Goal: Transaction & Acquisition: Purchase product/service

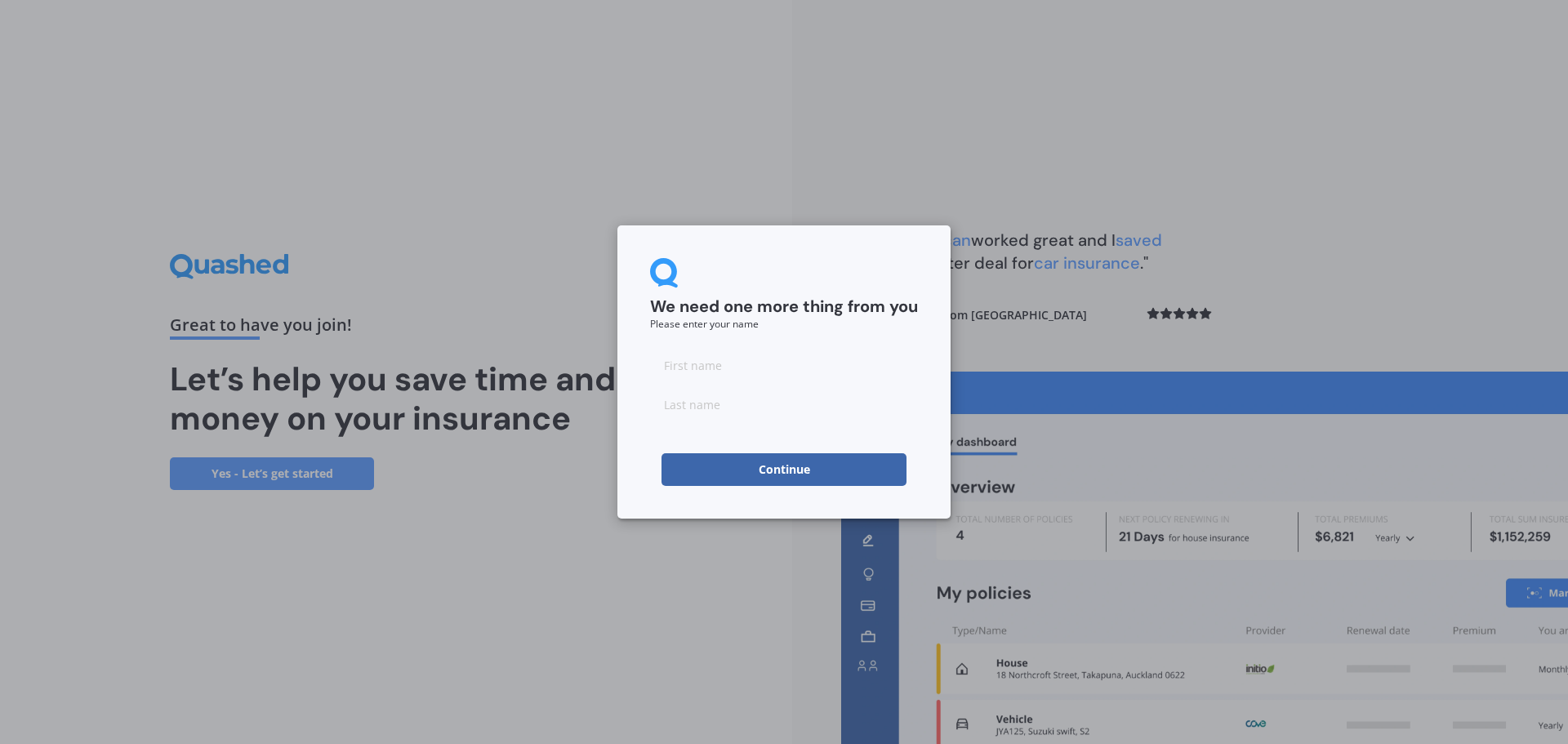
click at [714, 366] on input at bounding box center [784, 364] width 268 height 33
type input "[PERSON_NAME]"
click at [727, 464] on button "Continue" at bounding box center [784, 469] width 245 height 33
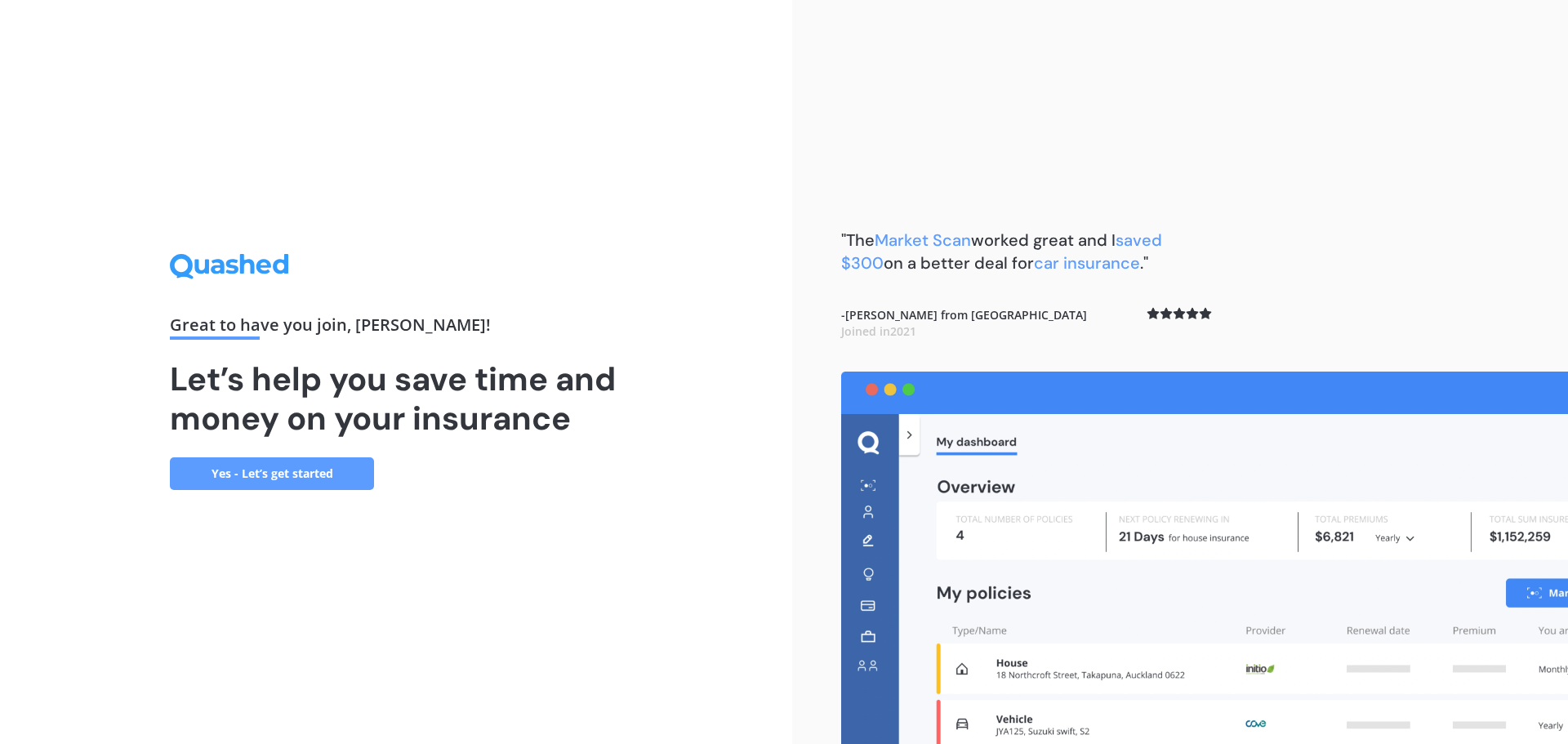
click at [246, 465] on link "Yes - Let’s get started" at bounding box center [272, 473] width 204 height 33
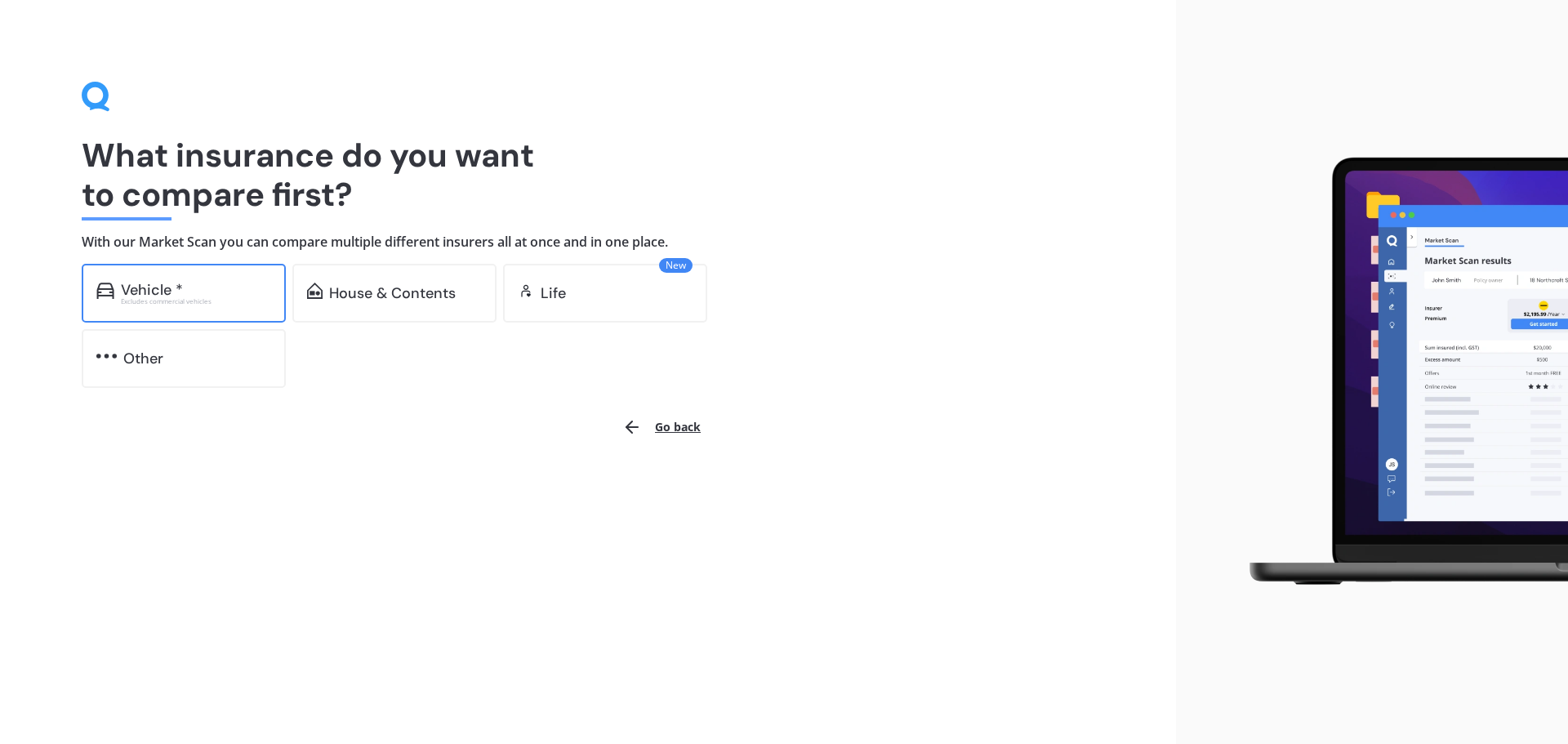
click at [206, 306] on div "Vehicle * Excludes commercial vehicles" at bounding box center [184, 293] width 204 height 58
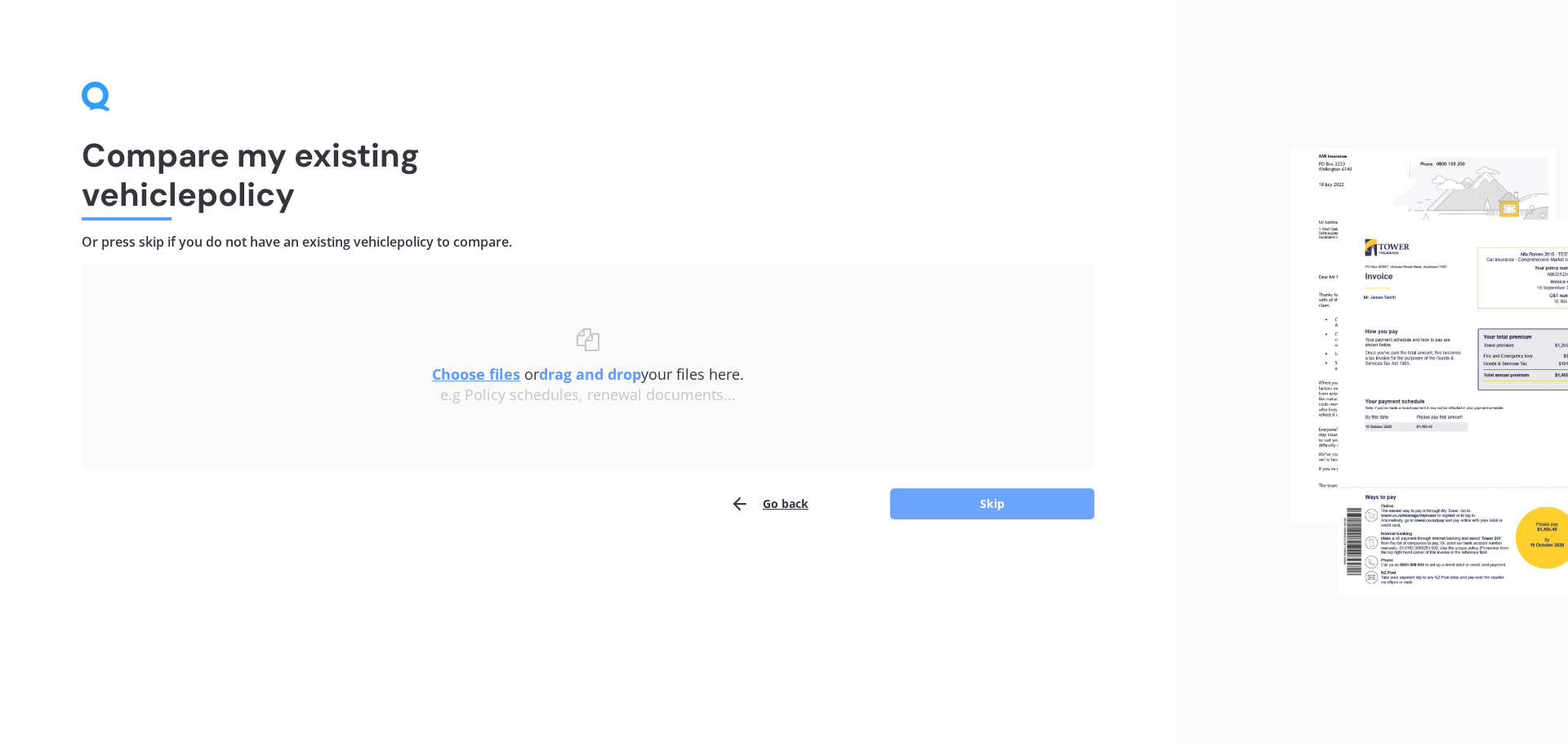
click at [1033, 516] on button "Skip" at bounding box center [992, 503] width 204 height 31
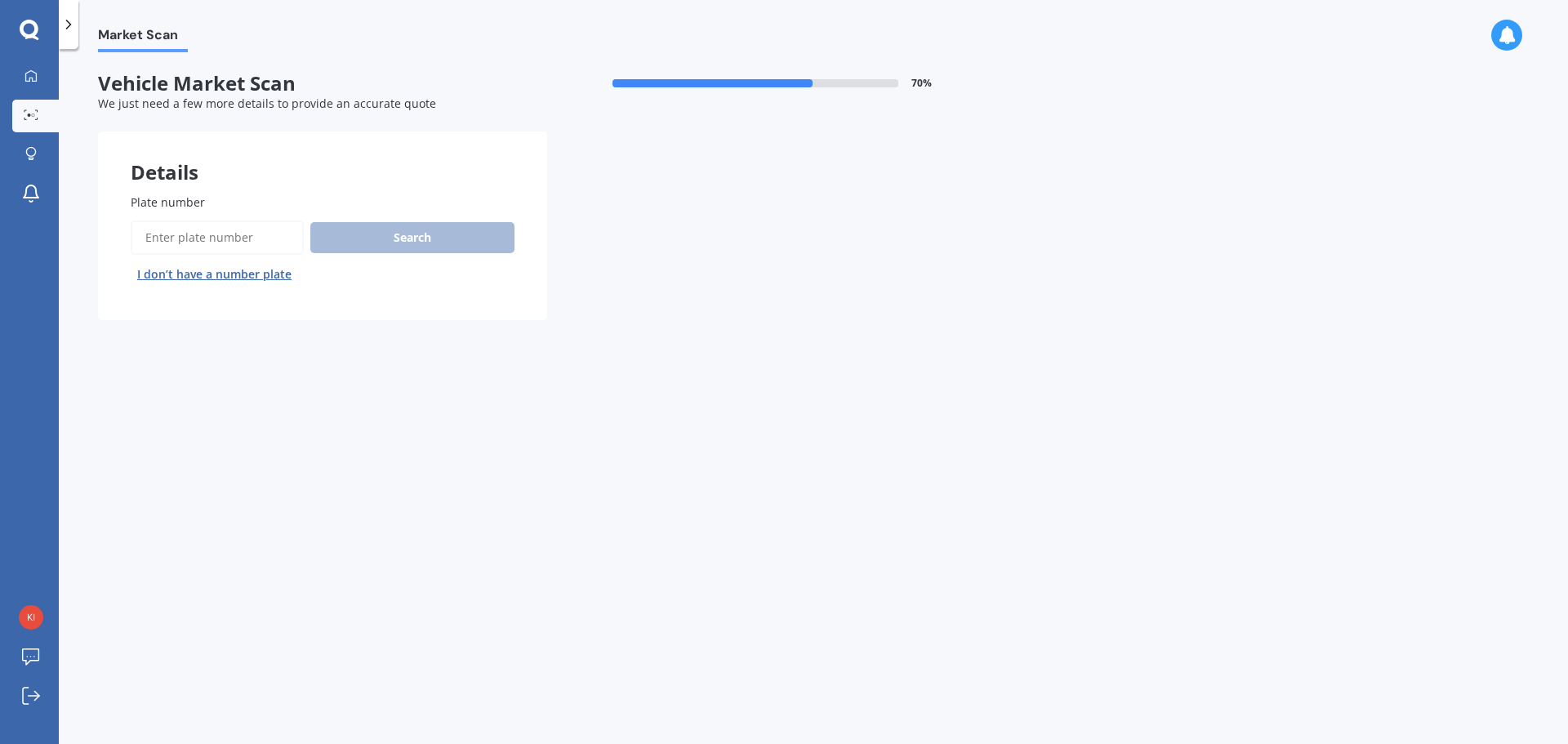
click at [220, 235] on input "Plate number" at bounding box center [217, 237] width 173 height 35
type input "MFM566"
click at [484, 235] on button "Search" at bounding box center [413, 236] width 204 height 31
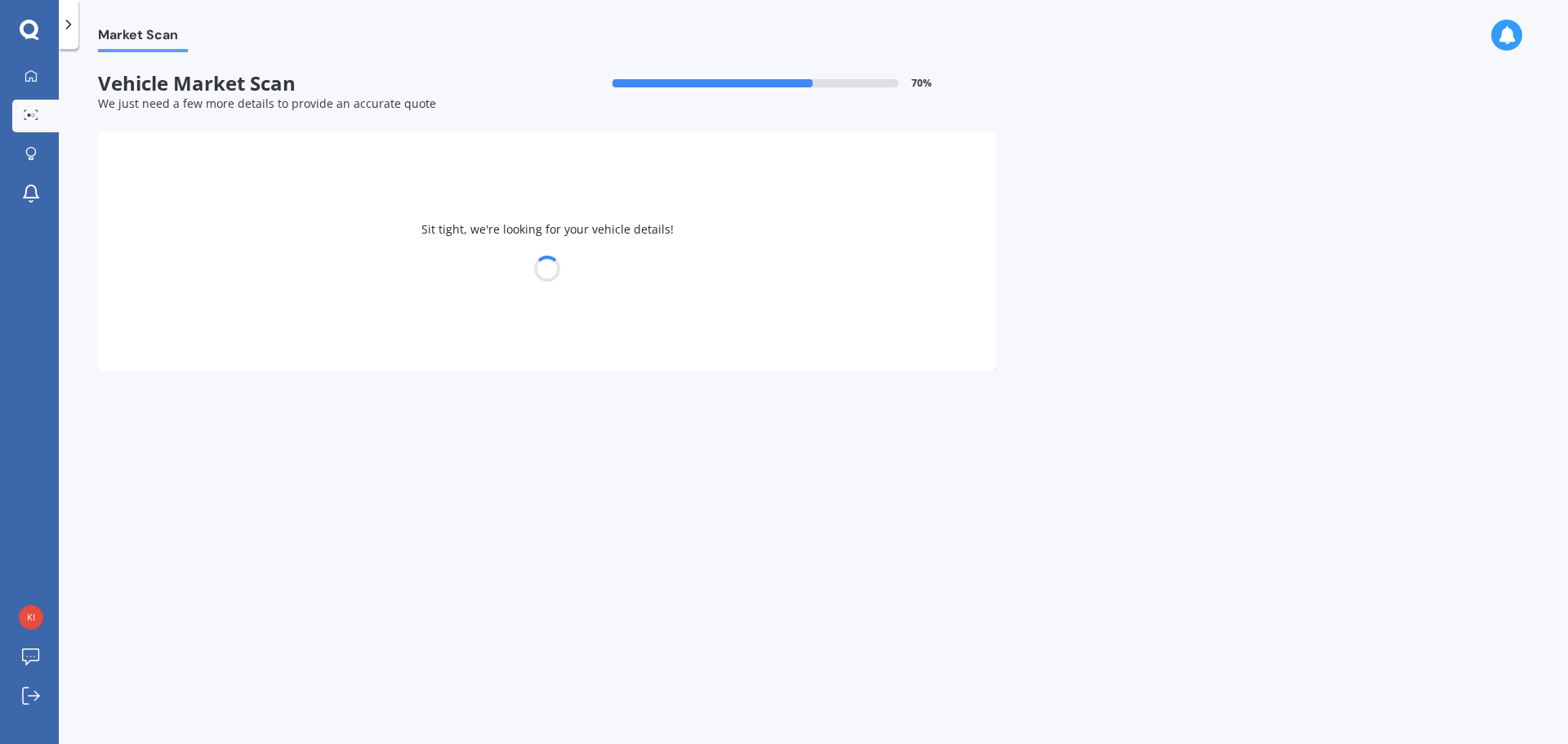
select select "MAZDA"
select select "ATENZA"
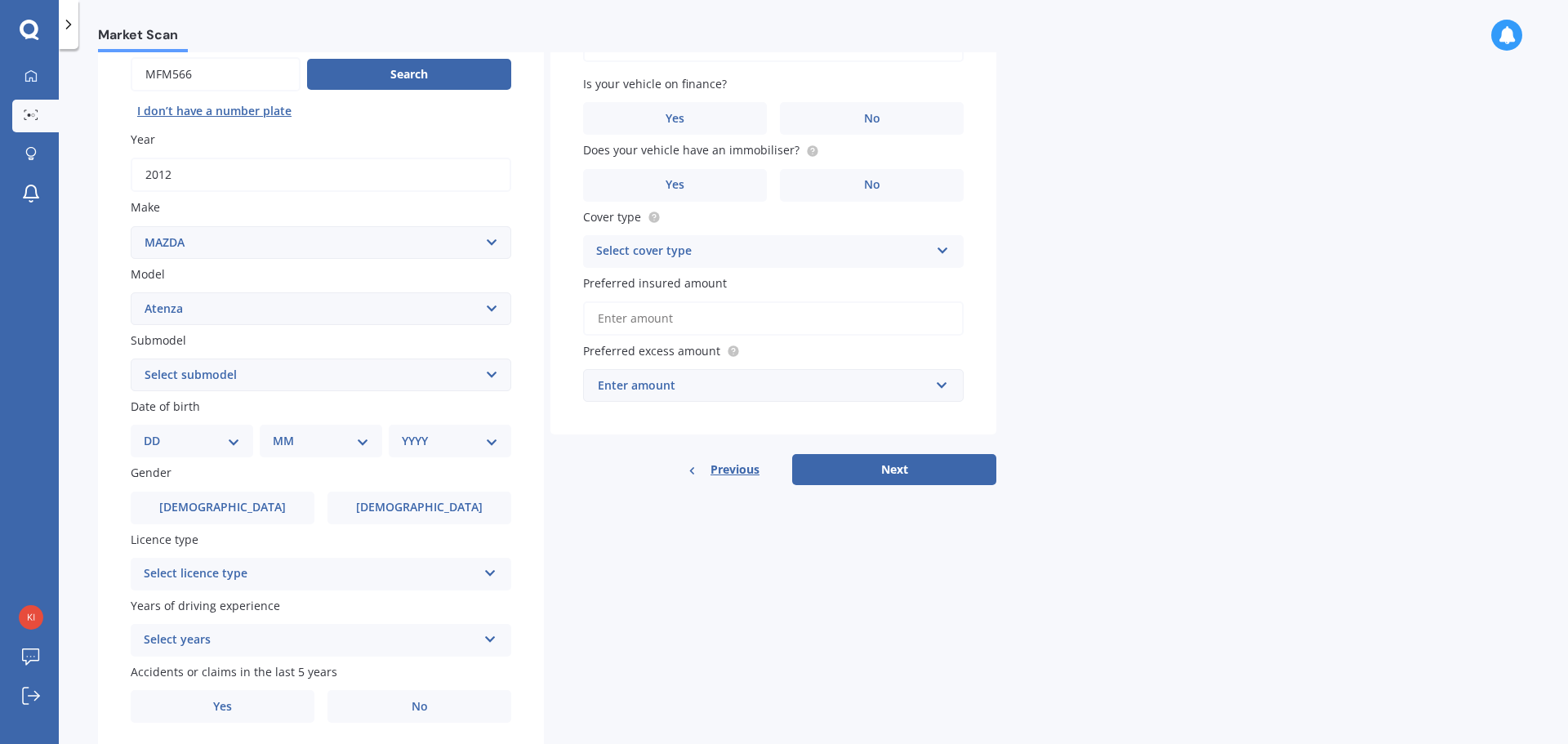
scroll to position [82, 0]
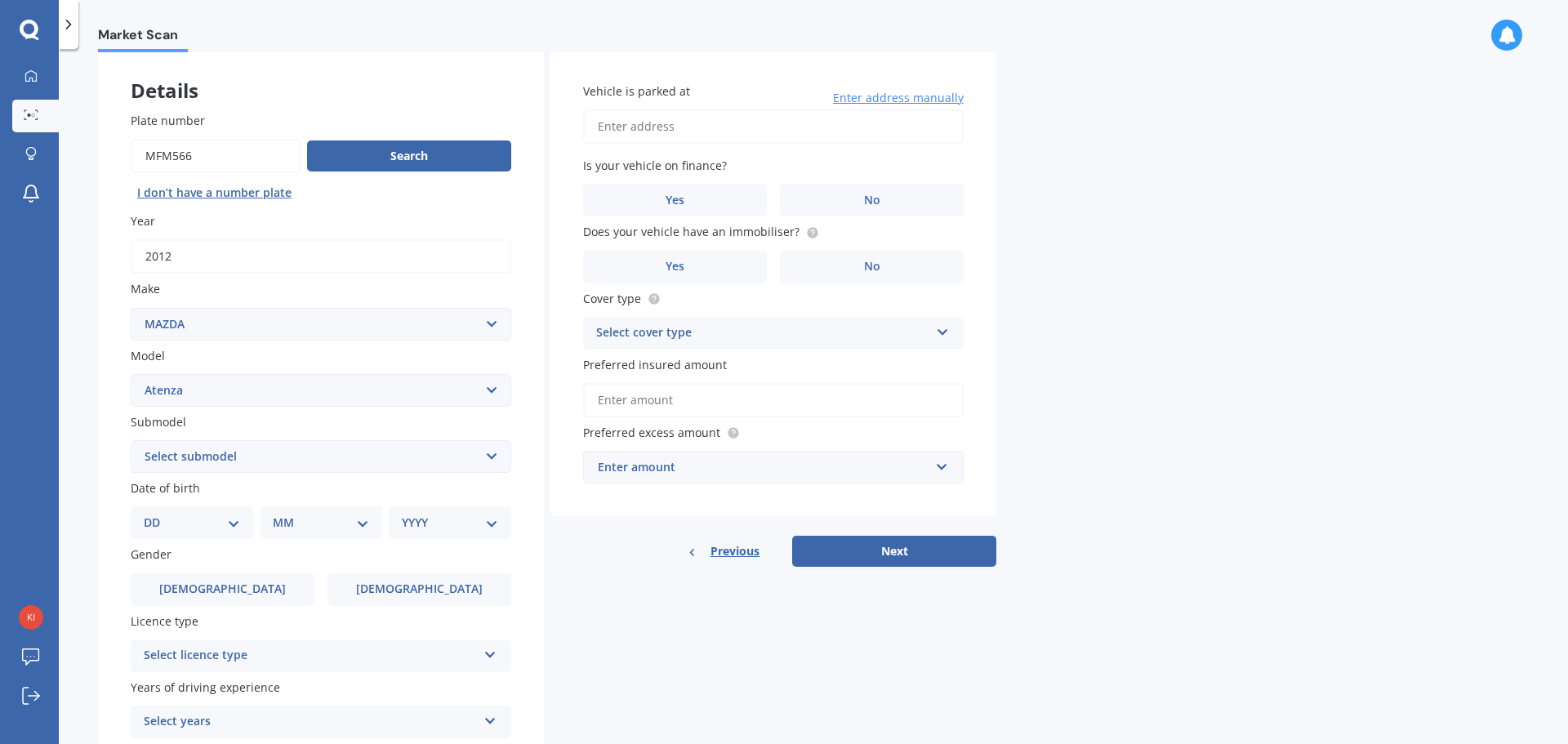
click at [271, 452] on select "Select submodel (All other) Diesel Diesel Turbo Hatchback Sedan Turbo Wagon" at bounding box center [321, 456] width 381 height 33
select select "SEDAN"
click at [131, 440] on select "Select submodel (All other) Diesel Diesel Turbo Hatchback Sedan Turbo Wagon" at bounding box center [321, 456] width 381 height 33
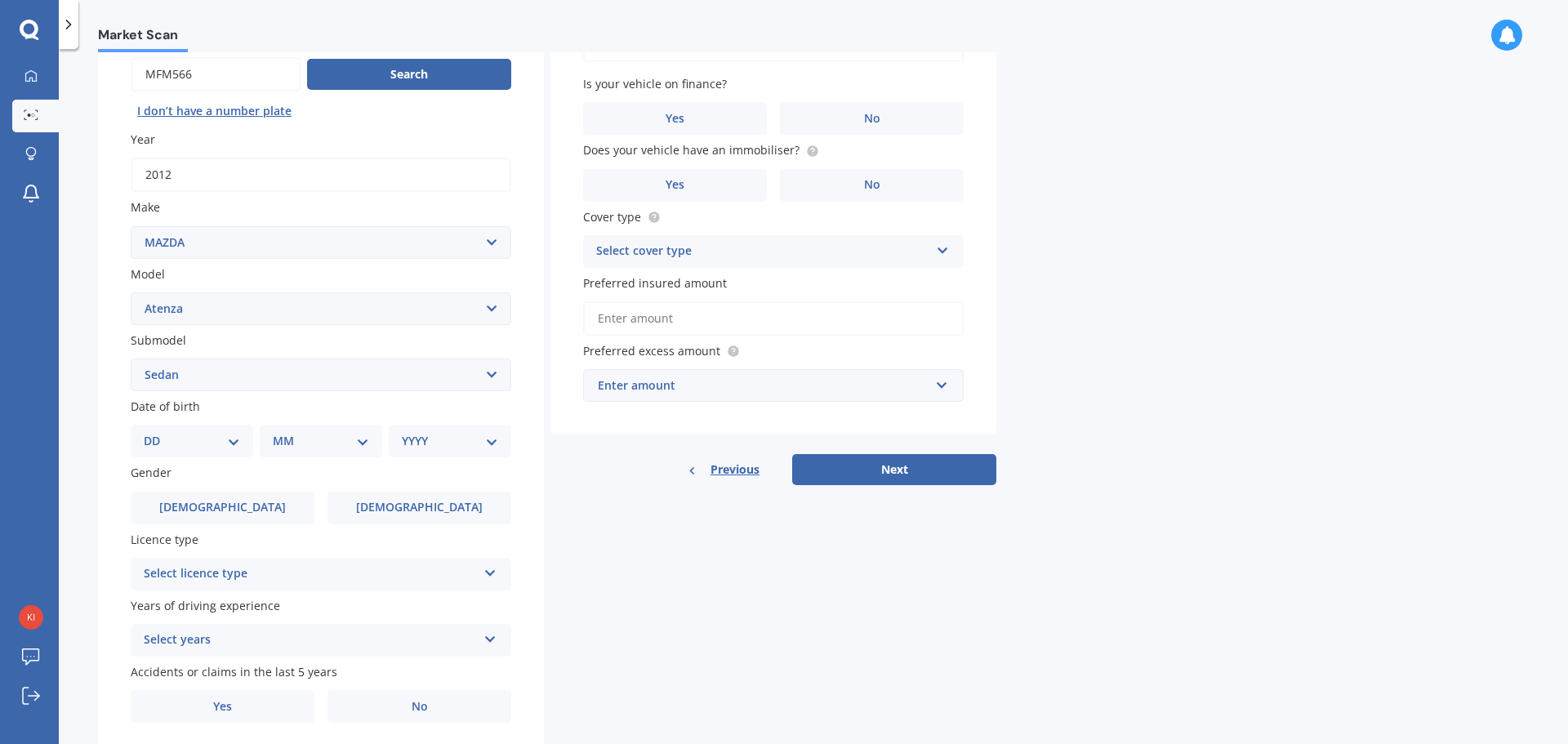
click at [189, 450] on select "DD 01 02 03 04 05 06 07 08 09 10 11 12 13 14 15 16 17 18 19 20 21 22 23 24 25 2…" at bounding box center [191, 441] width 96 height 18
select select "16"
click at [156, 432] on select "DD 01 02 03 04 05 06 07 08 09 10 11 12 13 14 15 16 17 18 19 20 21 22 23 24 25 2…" at bounding box center [191, 441] width 96 height 18
click at [339, 446] on select "MM 01 02 03 04 05 06 07 08 09 10 11 12" at bounding box center [324, 441] width 90 height 18
select select "07"
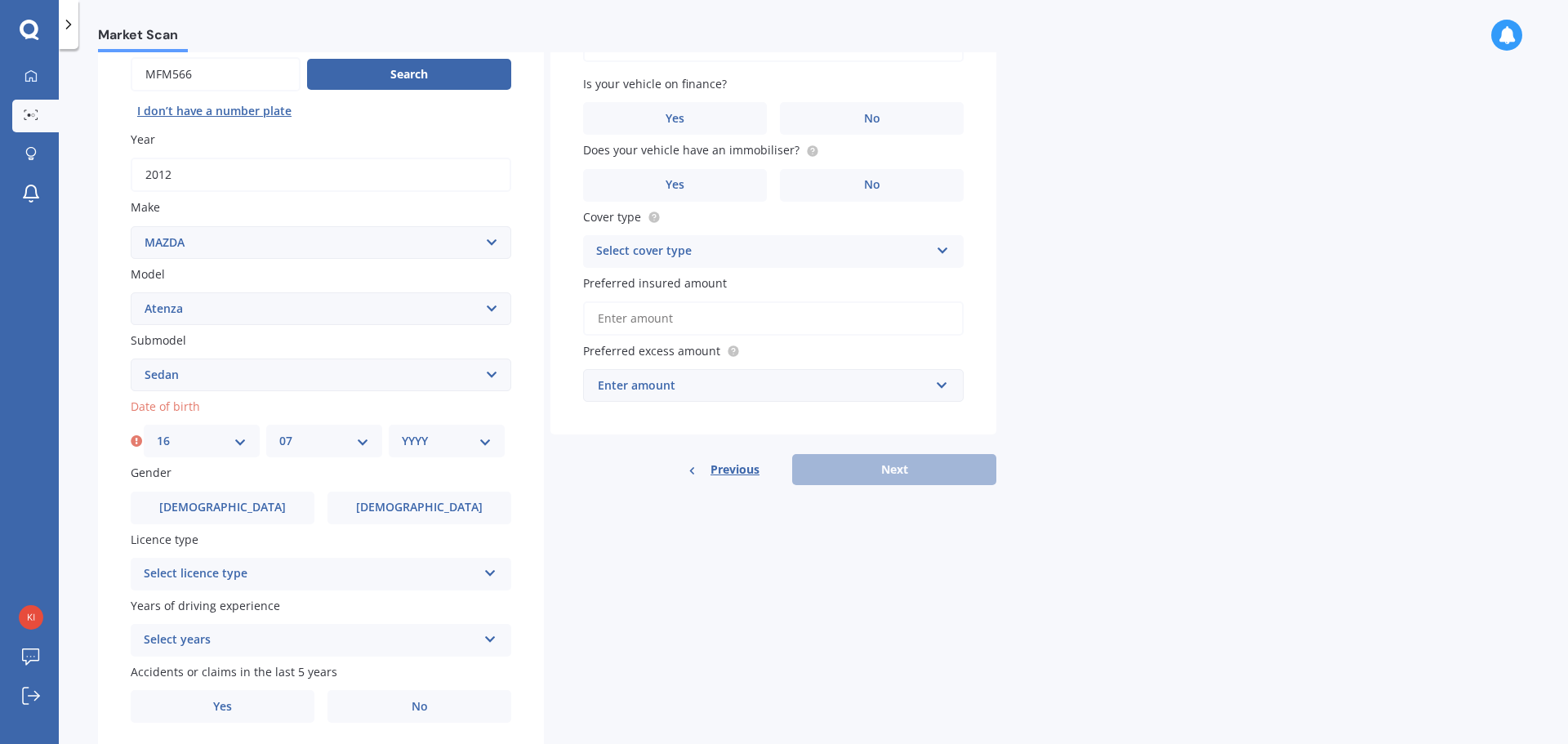
click at [279, 432] on select "MM 01 02 03 04 05 06 07 08 09 10 11 12" at bounding box center [324, 441] width 90 height 18
click at [460, 442] on select "YYYY 2025 2024 2023 2022 2021 2020 2019 2018 2017 2016 2015 2014 2013 2012 2011…" at bounding box center [446, 441] width 90 height 18
select select "1985"
click at [402, 432] on select "YYYY 2025 2024 2023 2022 2021 2020 2019 2018 2017 2016 2015 2014 2013 2012 2011…" at bounding box center [446, 441] width 90 height 18
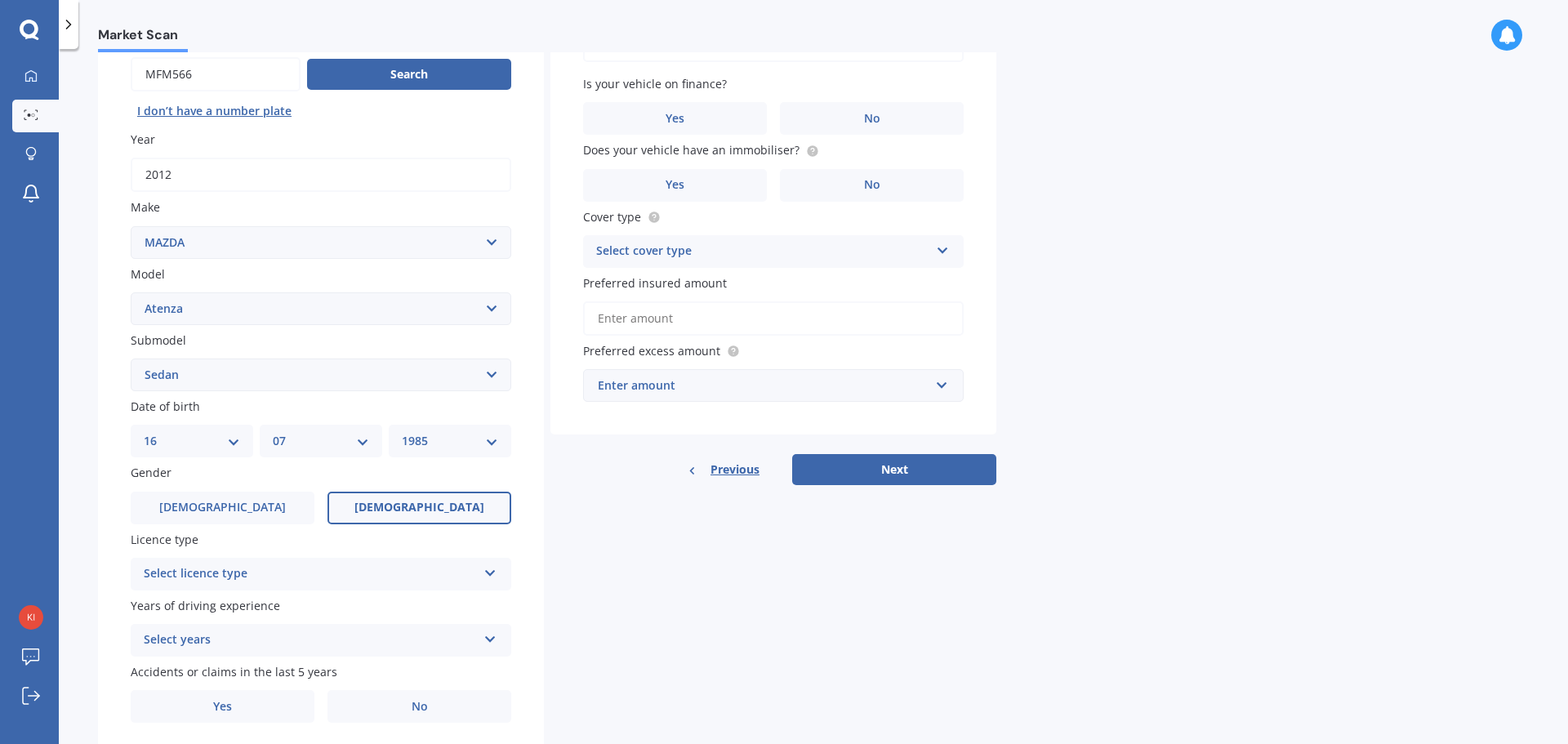
click at [406, 496] on label "[DEMOGRAPHIC_DATA]" at bounding box center [420, 508] width 184 height 33
click at [0, 0] on input "[DEMOGRAPHIC_DATA]" at bounding box center [0, 0] width 0 height 0
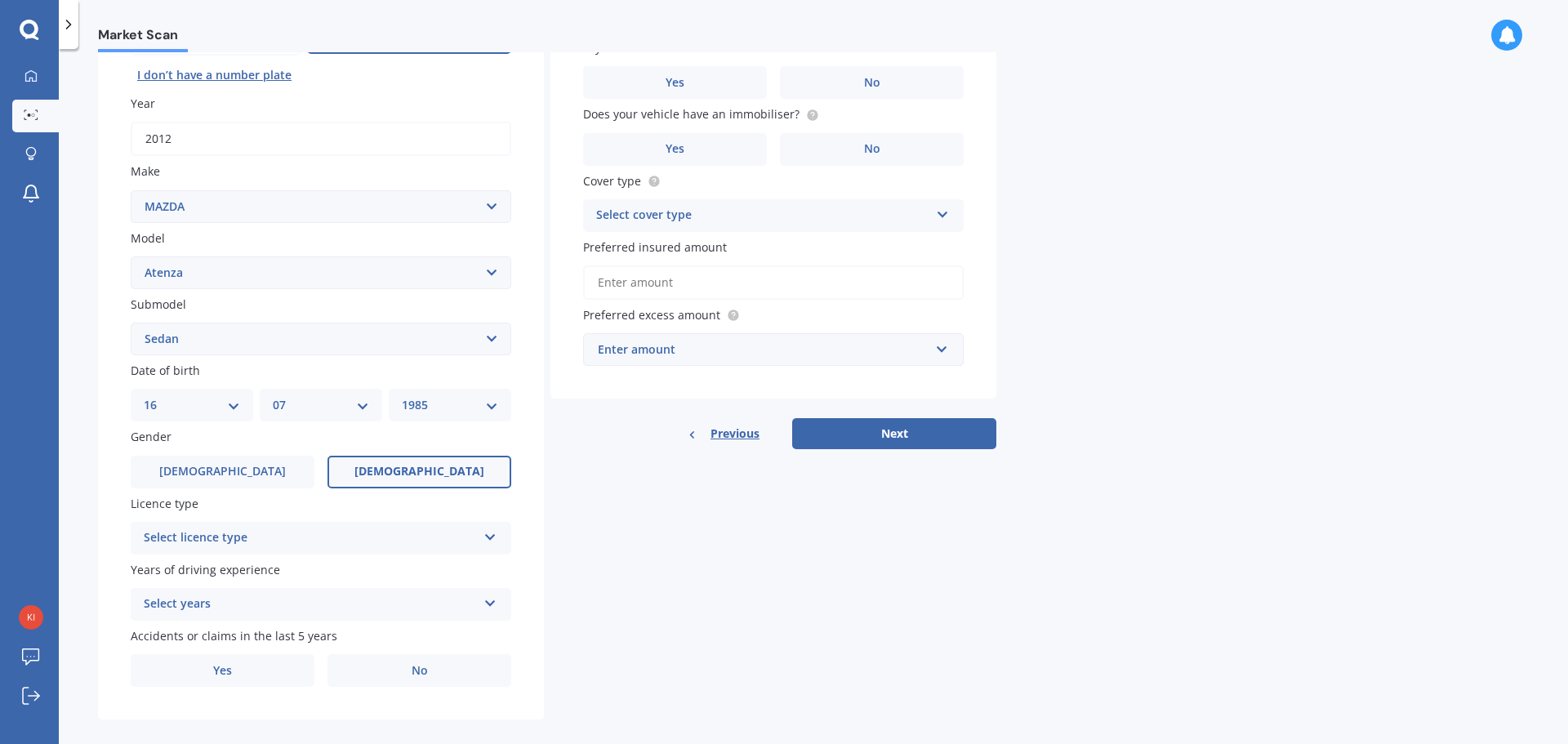
scroll to position [218, 0]
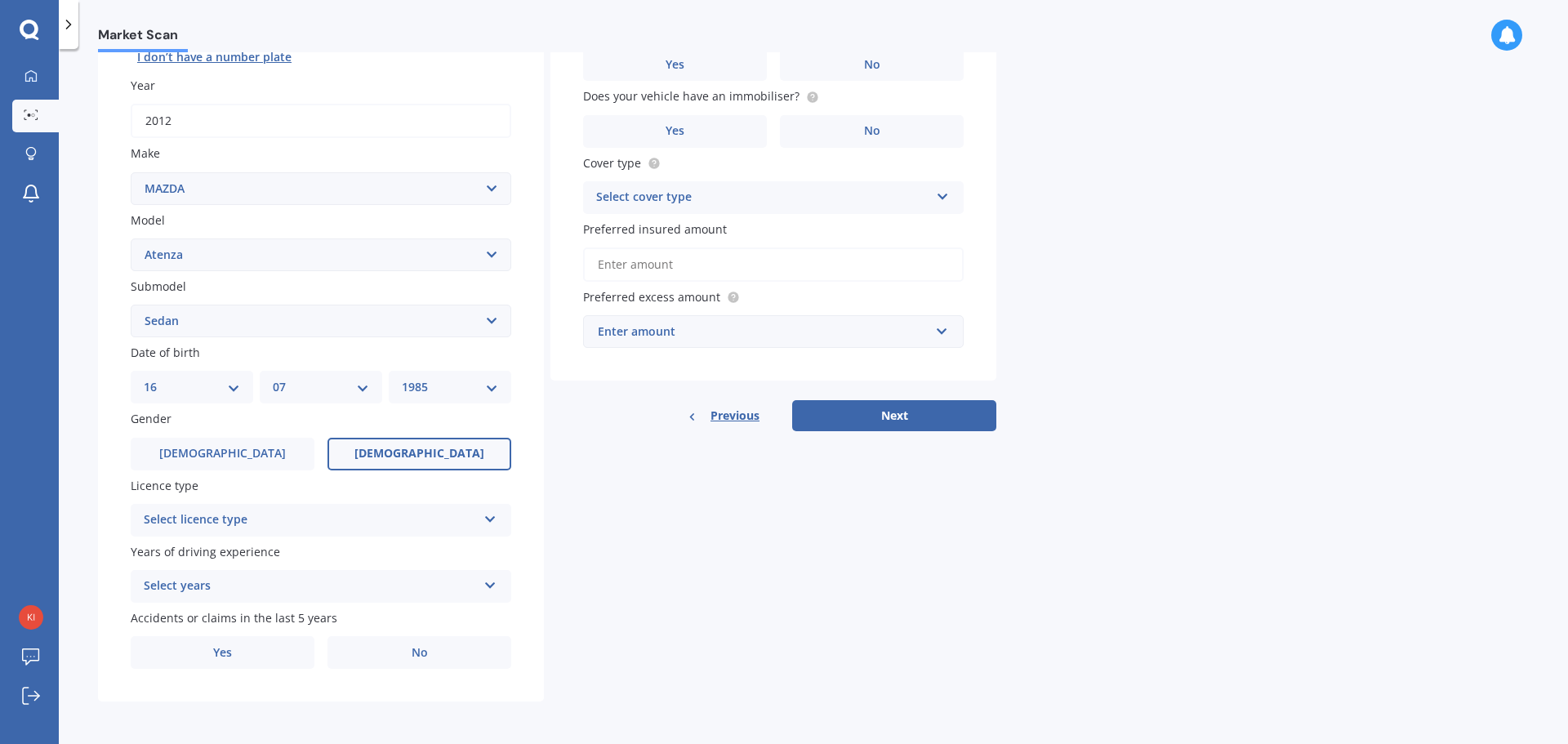
click at [245, 509] on div "Select licence type NZ Full NZ Restricted NZ Learners [GEOGRAPHIC_DATA] [GEOGRA…" at bounding box center [321, 519] width 381 height 33
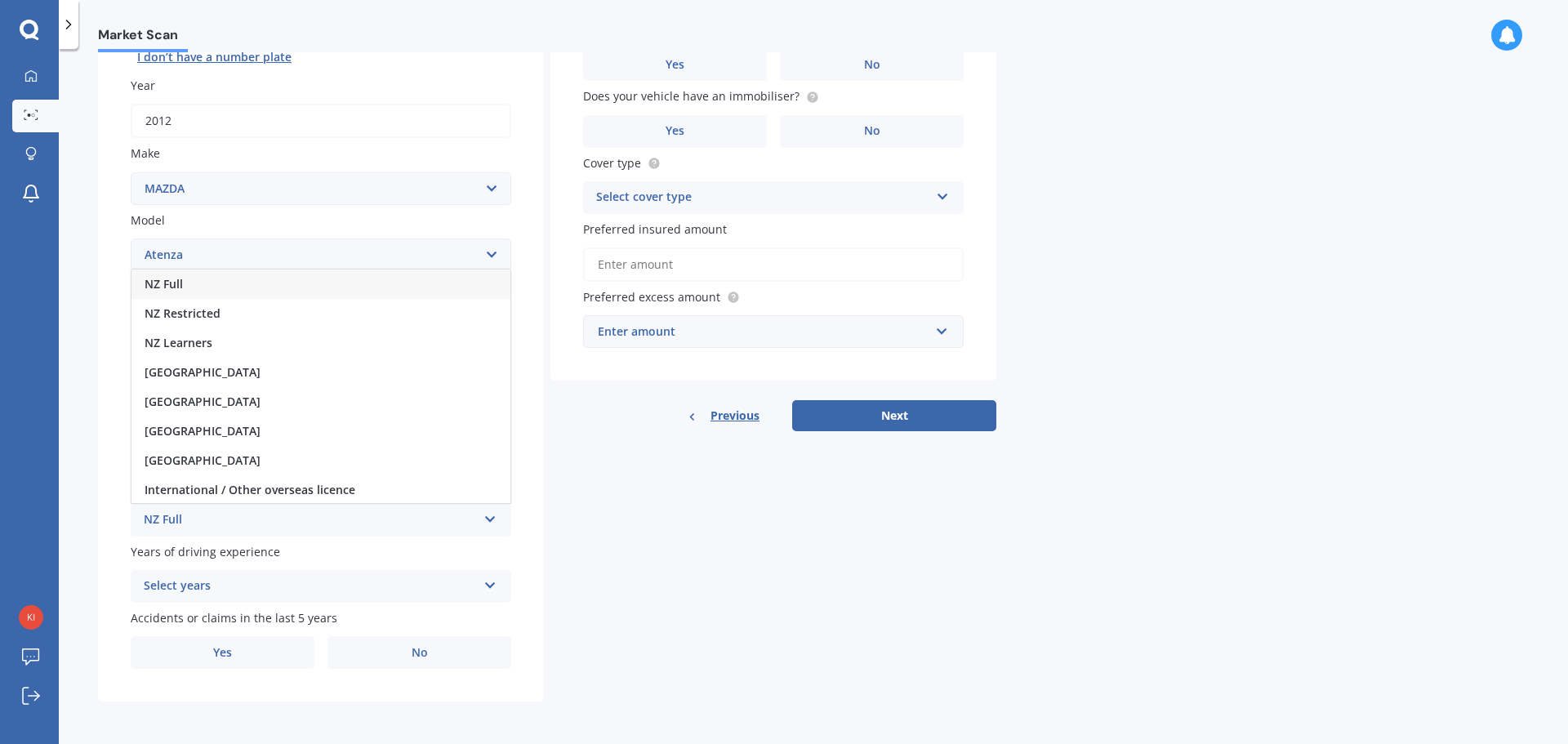
click at [234, 285] on div "NZ Full" at bounding box center [321, 284] width 379 height 30
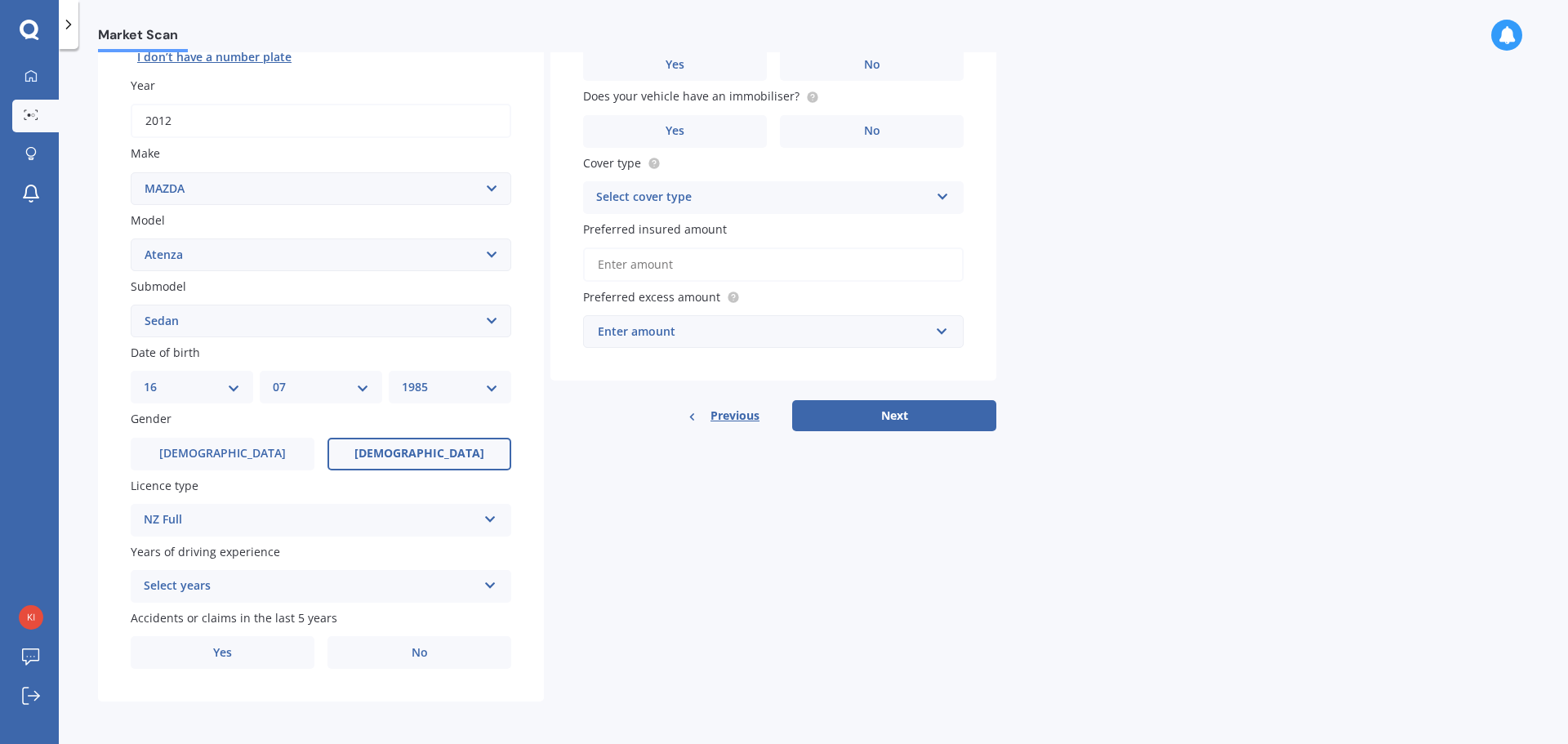
click at [189, 577] on div "Select years" at bounding box center [310, 587] width 334 height 20
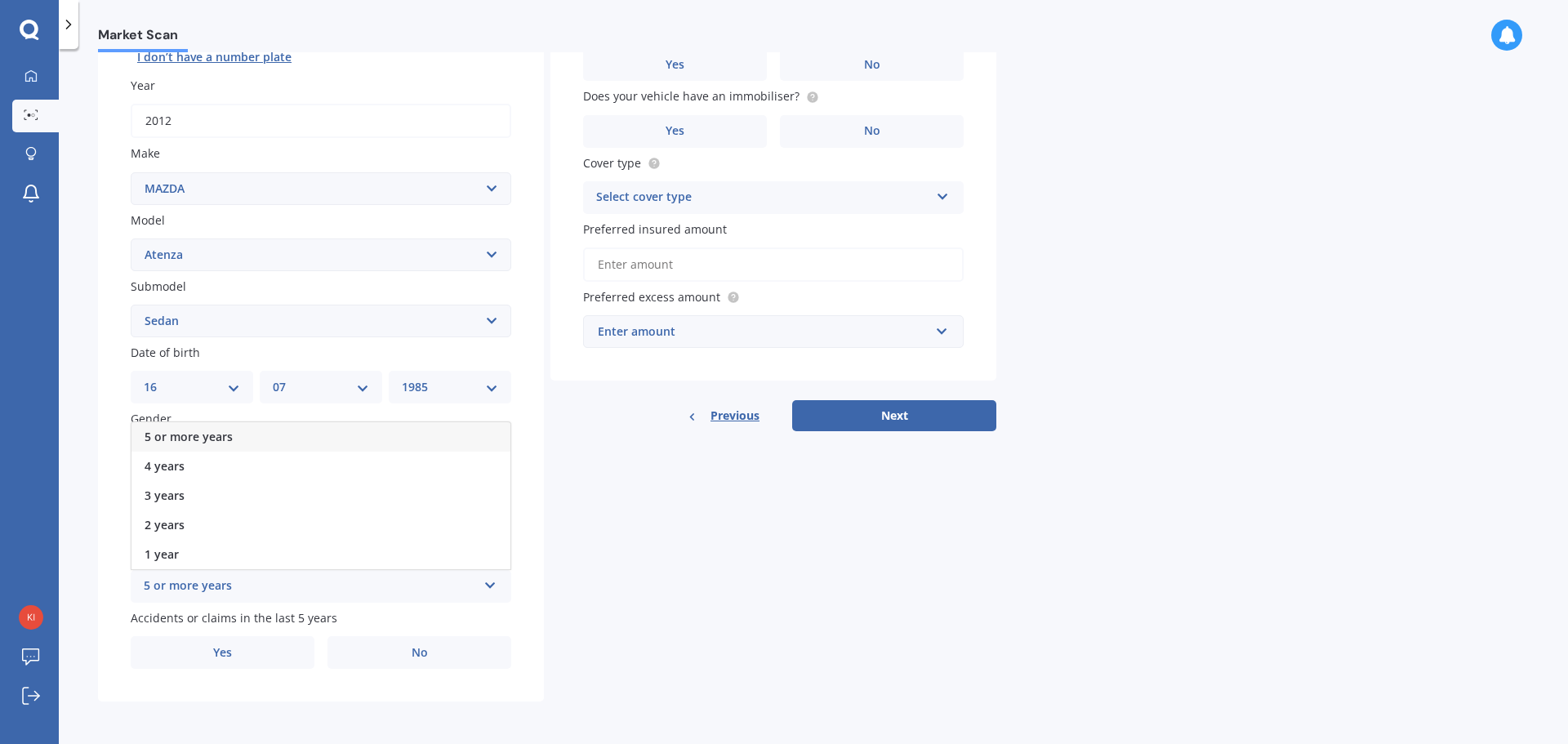
click at [199, 426] on div "5 or more years" at bounding box center [321, 437] width 379 height 30
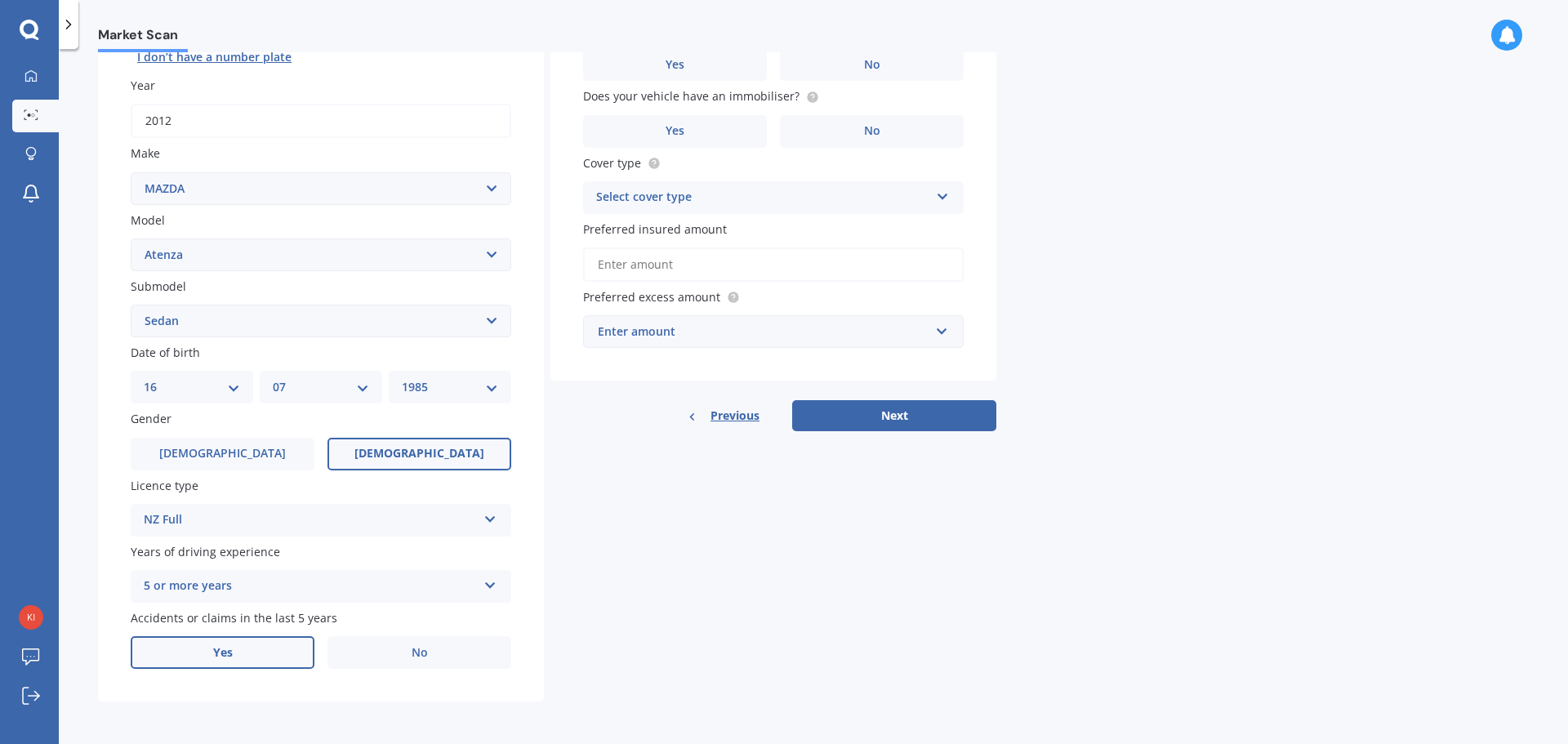
click at [218, 654] on span "Yes" at bounding box center [223, 653] width 20 height 14
click at [0, 0] on input "Yes" at bounding box center [0, 0] width 0 height 0
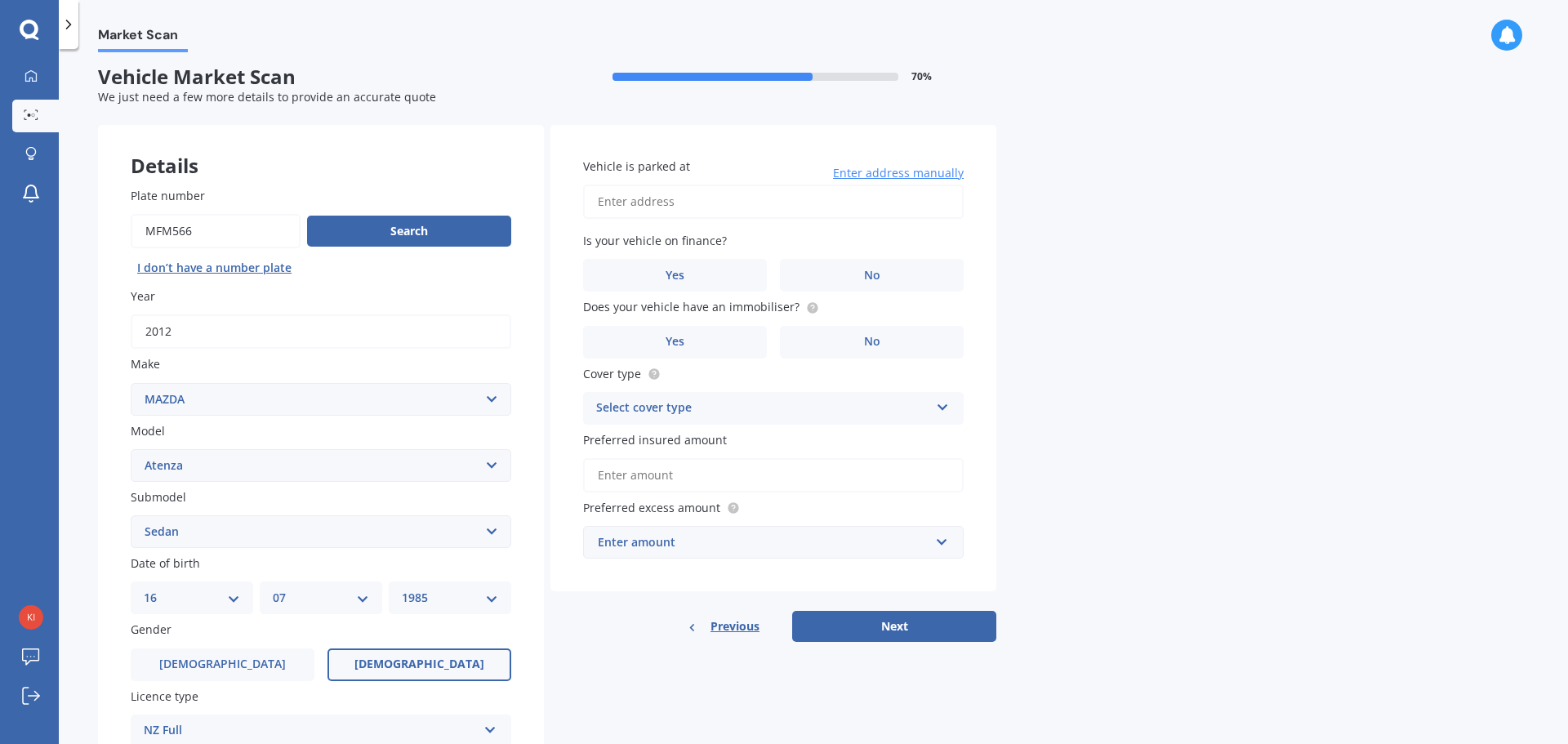
scroll to position [0, 0]
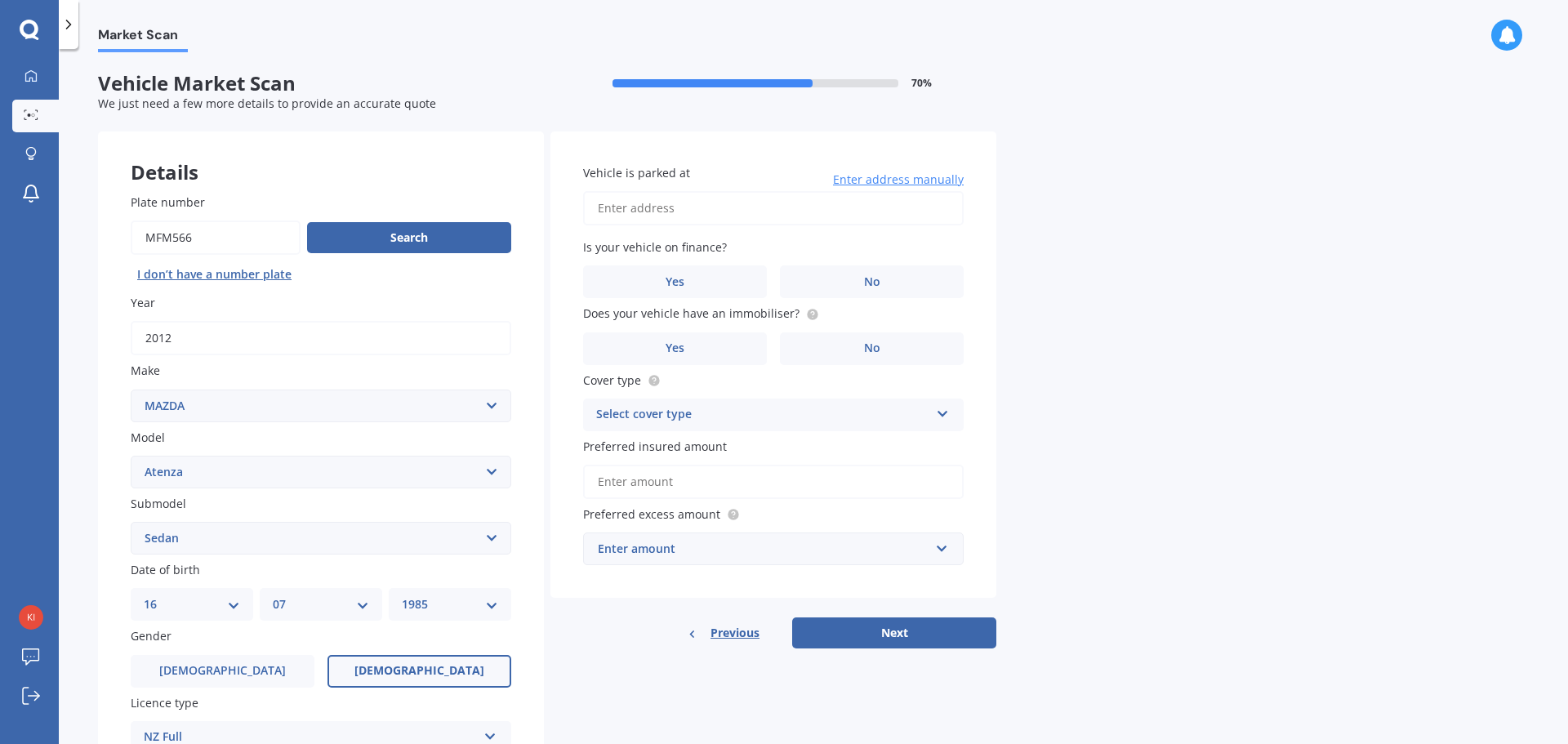
click at [634, 203] on input "Vehicle is parked at" at bounding box center [773, 208] width 381 height 35
type input "[STREET_ADDRESS] 2010"
click at [879, 288] on span "No" at bounding box center [872, 282] width 17 height 14
click at [0, 0] on input "No" at bounding box center [0, 0] width 0 height 0
click at [857, 345] on label "No" at bounding box center [872, 348] width 184 height 33
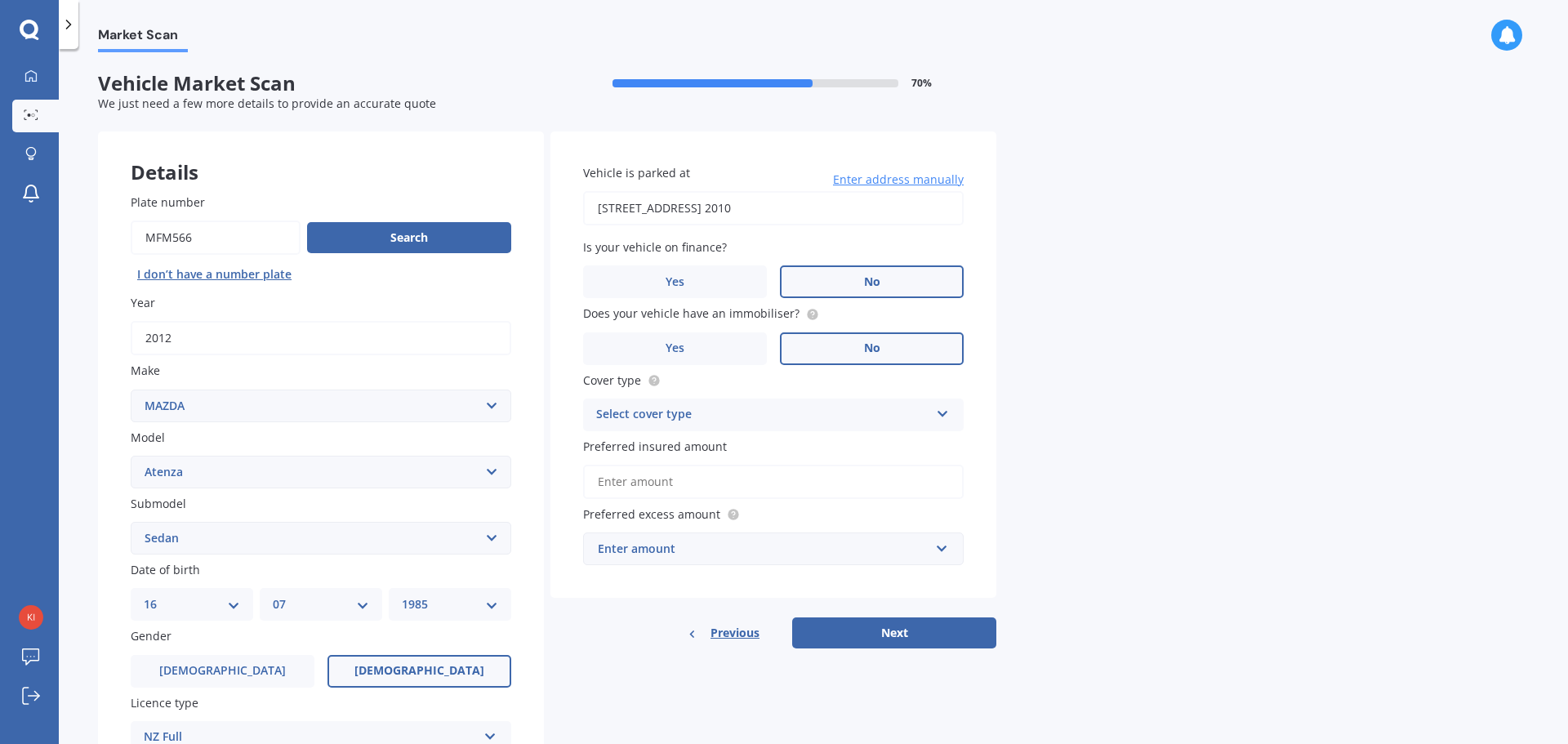
click at [0, 0] on input "No" at bounding box center [0, 0] width 0 height 0
click at [676, 355] on label "Yes" at bounding box center [675, 348] width 184 height 33
click at [0, 0] on input "Yes" at bounding box center [0, 0] width 0 height 0
click at [610, 418] on div "Select cover type" at bounding box center [762, 415] width 334 height 20
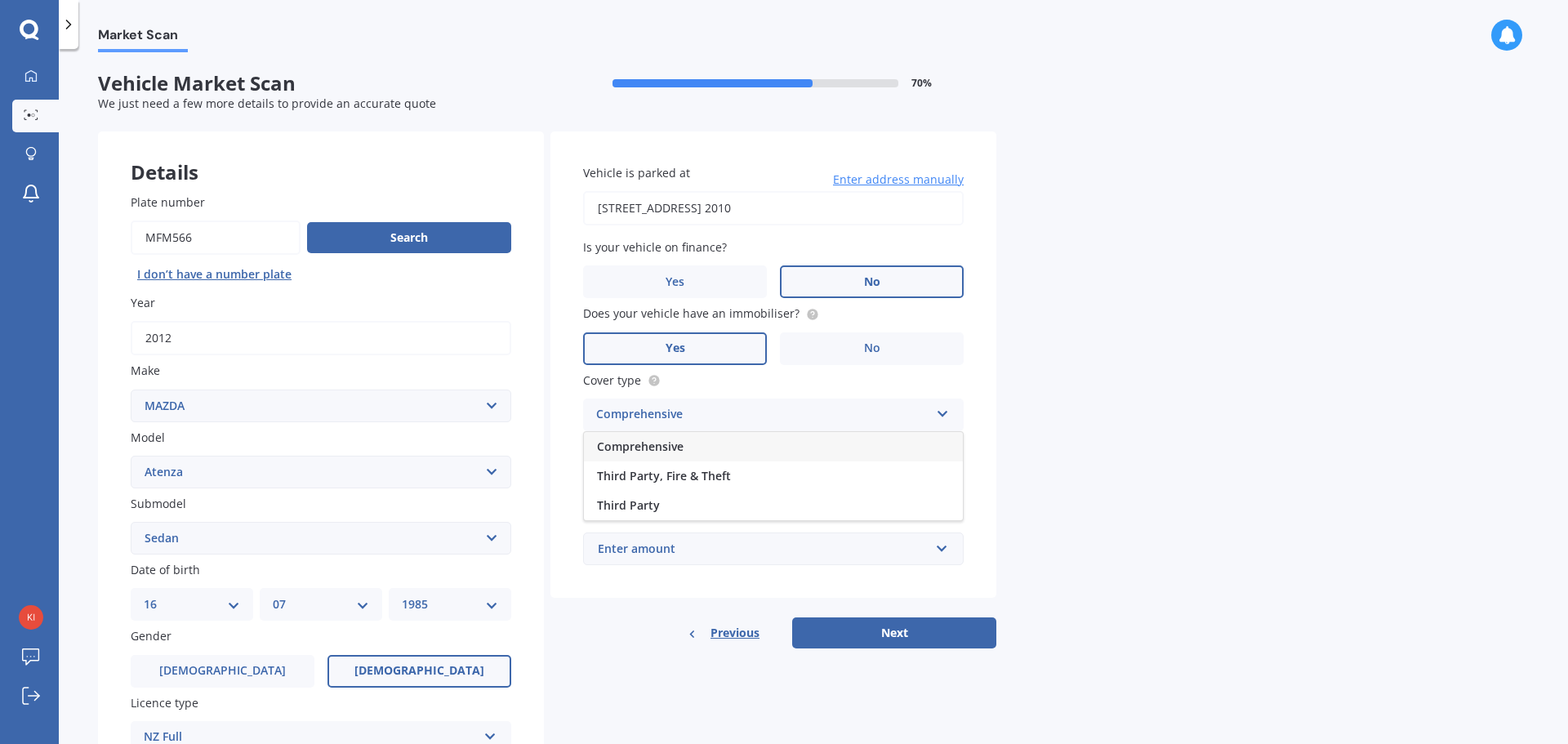
click at [661, 441] on span "Comprehensive" at bounding box center [639, 446] width 86 height 16
click at [677, 480] on input "Preferred insured amount" at bounding box center [773, 482] width 381 height 35
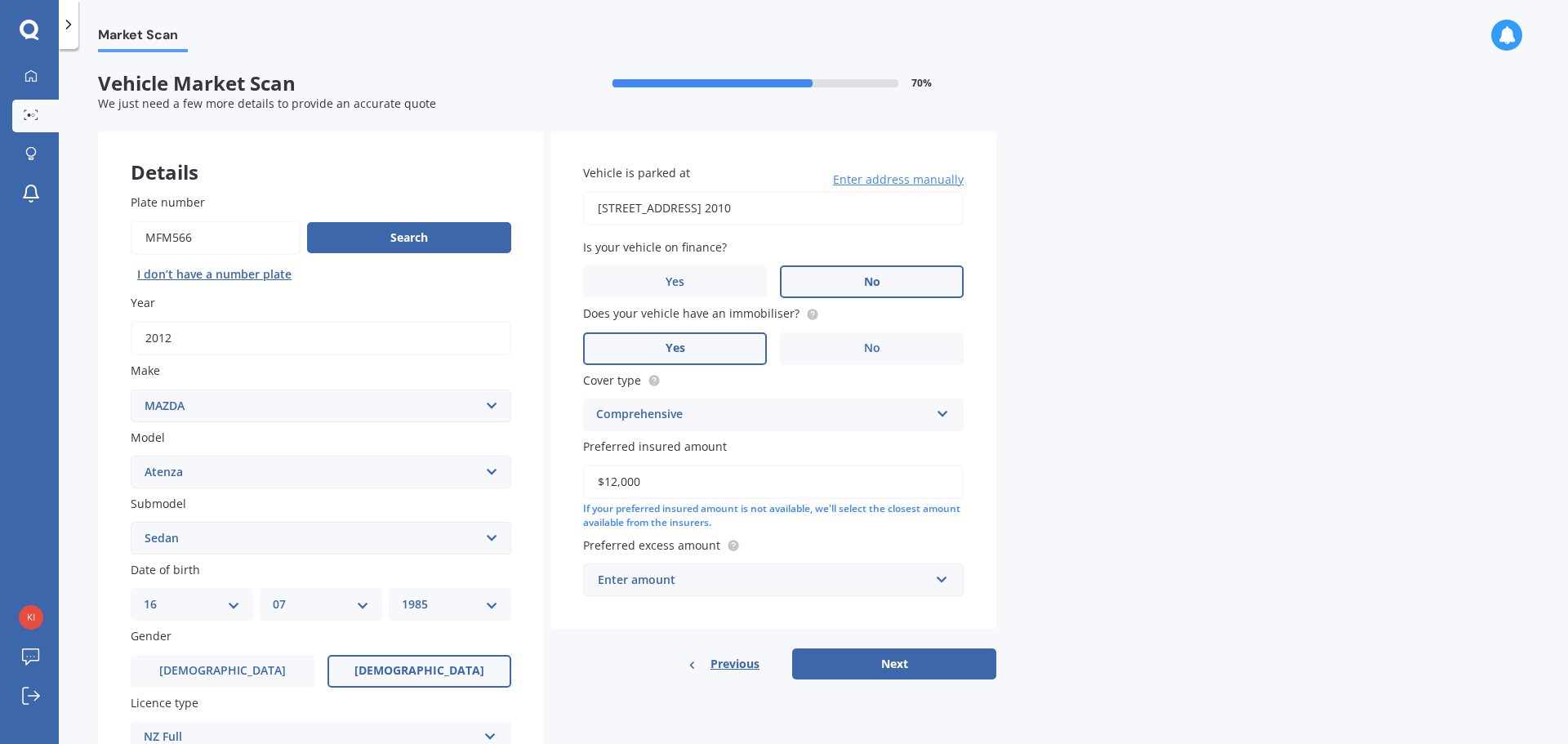
type input "$12,000"
click at [687, 598] on div "Vehicle is parked at [STREET_ADDRESS] 2010 Enter address manually Is your vehic…" at bounding box center [773, 380] width 446 height 498
click at [689, 572] on div "Enter amount" at bounding box center [763, 580] width 332 height 18
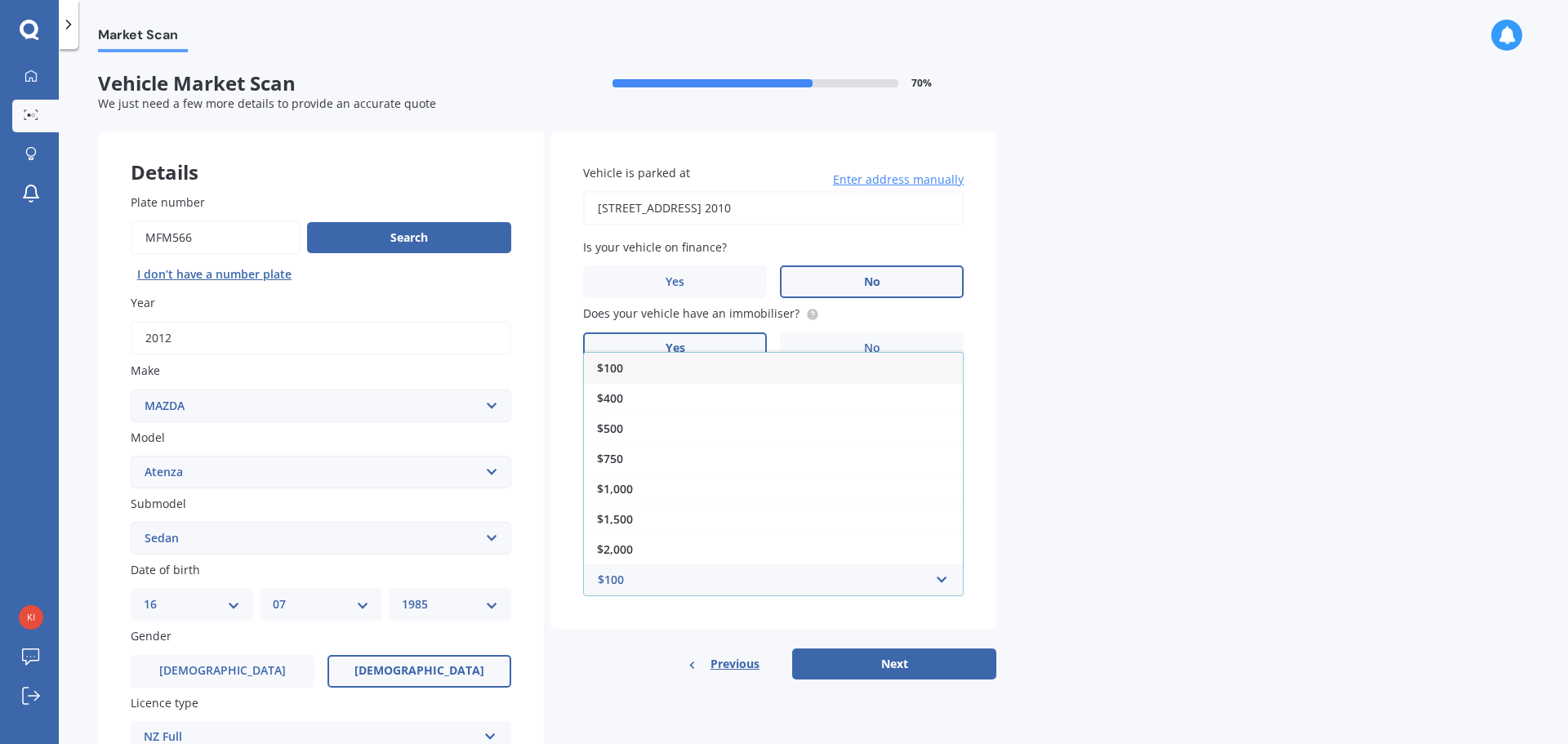
drag, startPoint x: 672, startPoint y: 405, endPoint x: 698, endPoint y: 462, distance: 62.6
click at [672, 404] on div "$400" at bounding box center [773, 398] width 379 height 31
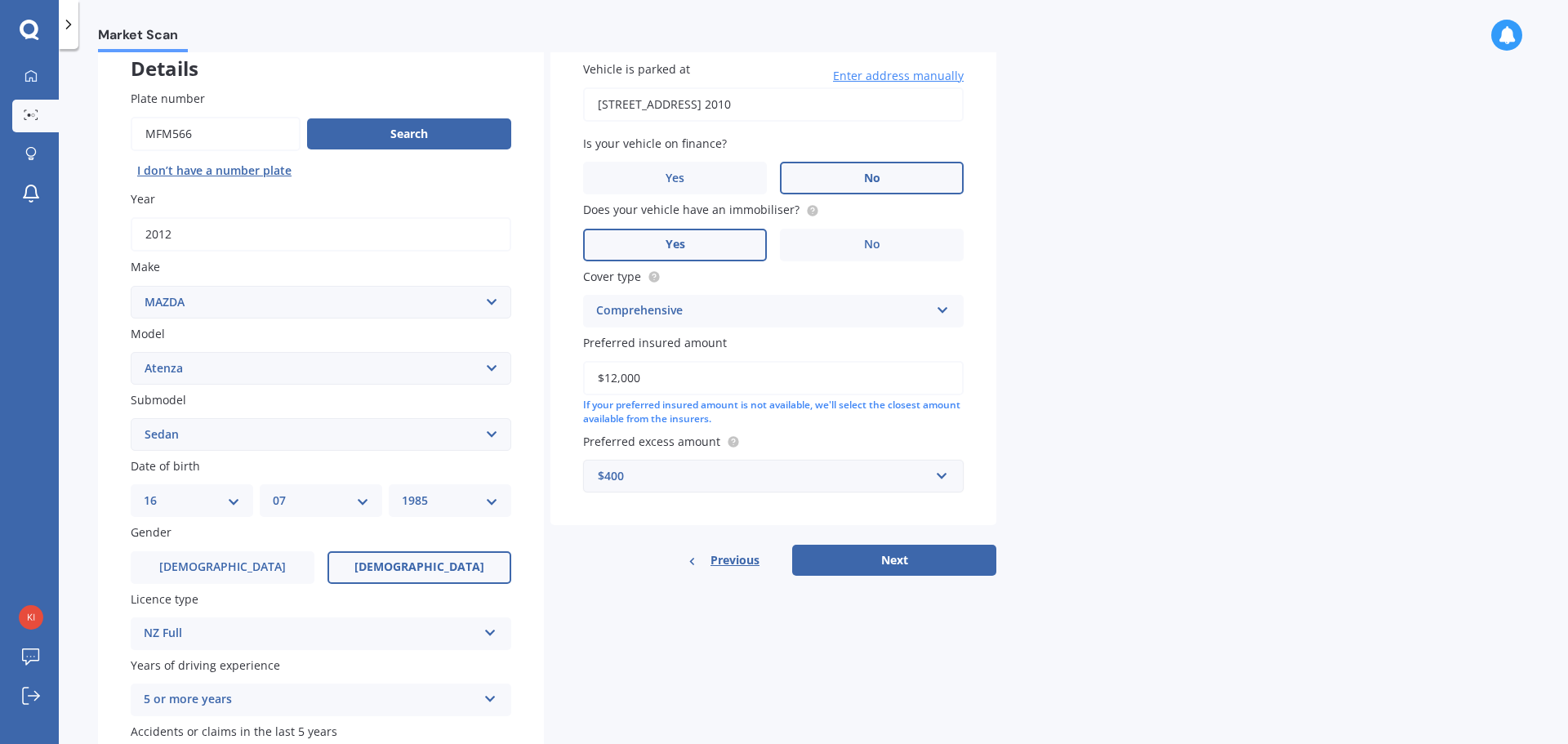
scroll to position [163, 0]
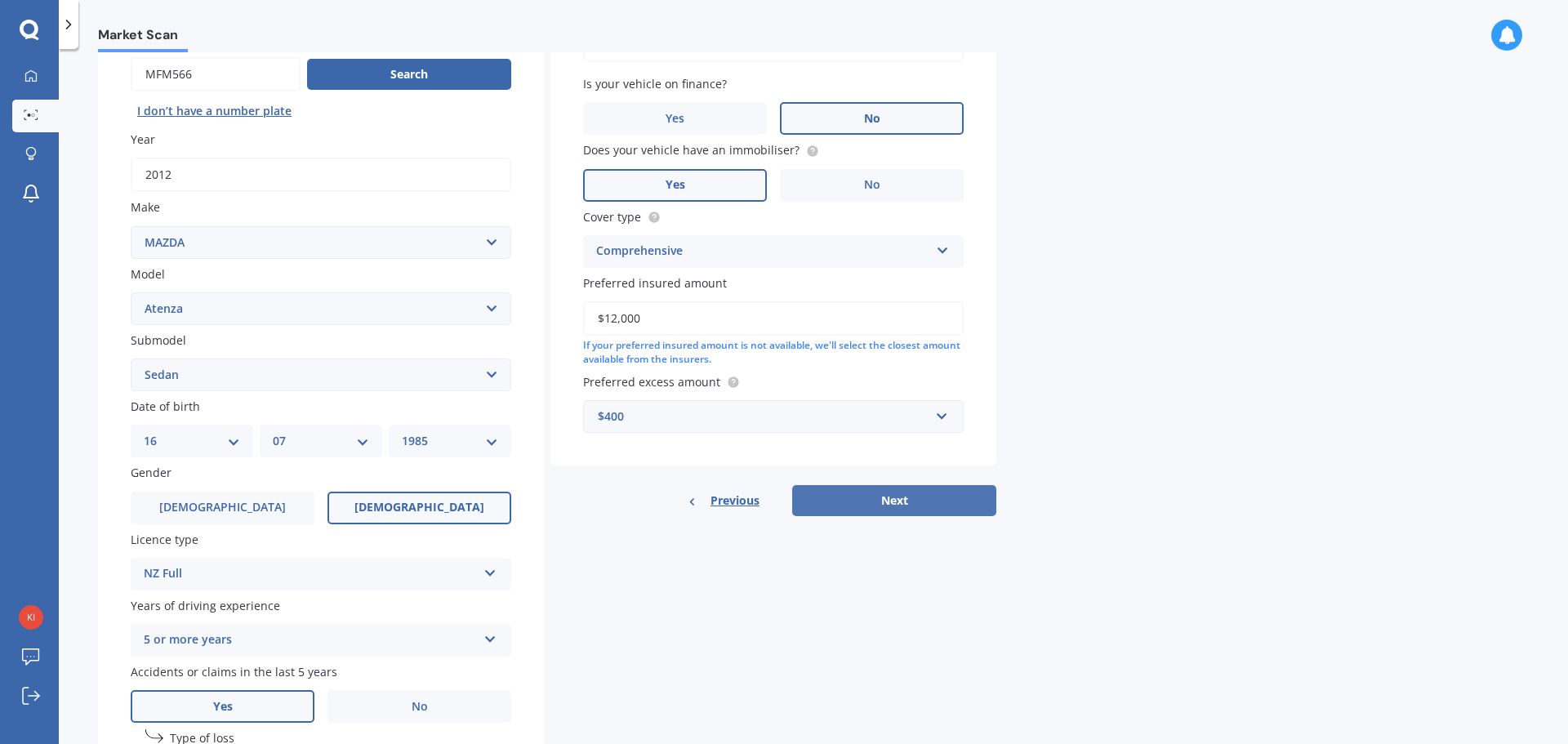
click at [924, 499] on button "Next" at bounding box center [894, 500] width 204 height 31
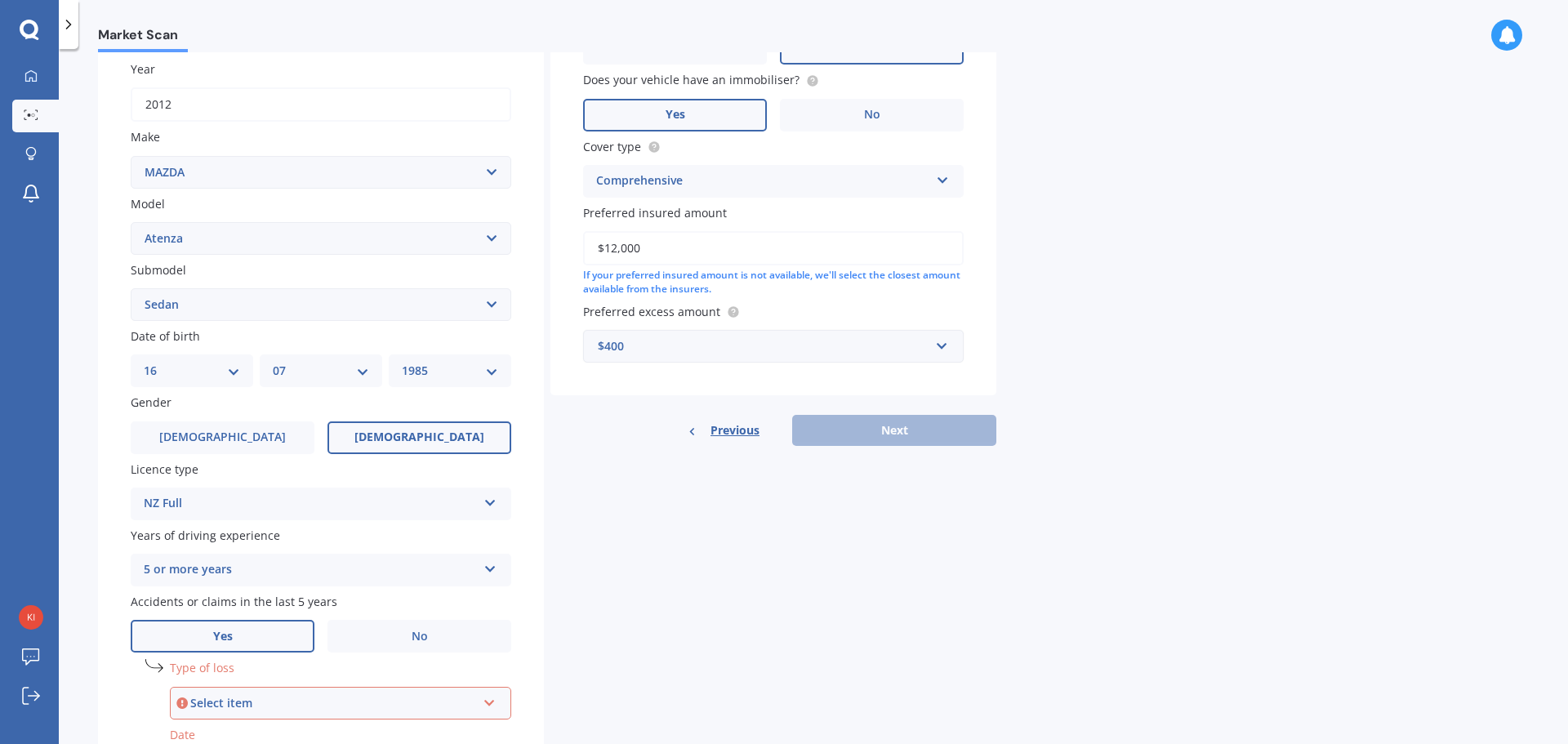
scroll to position [395, 0]
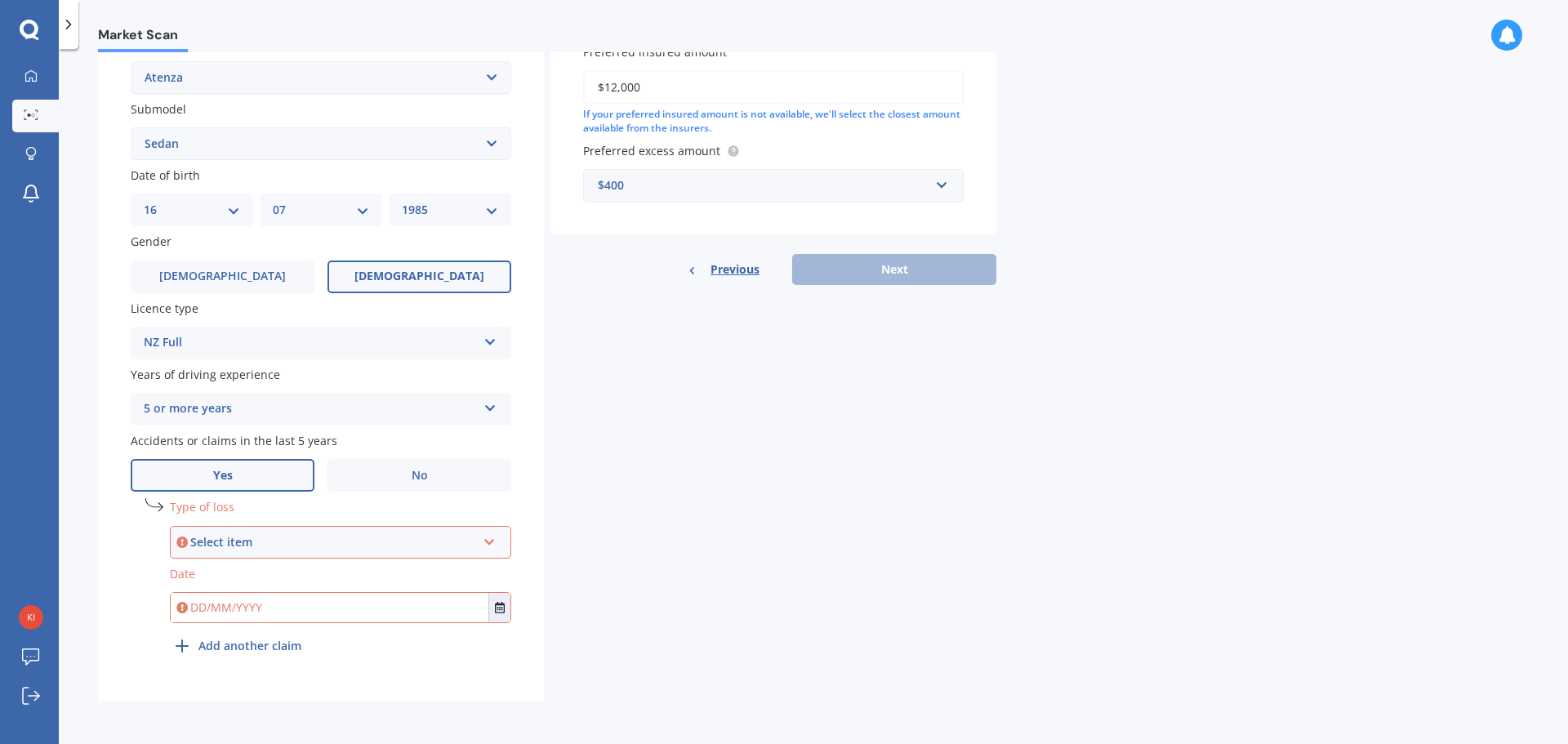
click at [228, 537] on div "Select item" at bounding box center [333, 542] width 286 height 18
click at [301, 593] on div "Not at fault accident" at bounding box center [341, 603] width 339 height 30
click at [255, 607] on input "text" at bounding box center [329, 607] width 318 height 30
click at [497, 606] on icon "Select date" at bounding box center [500, 607] width 10 height 12
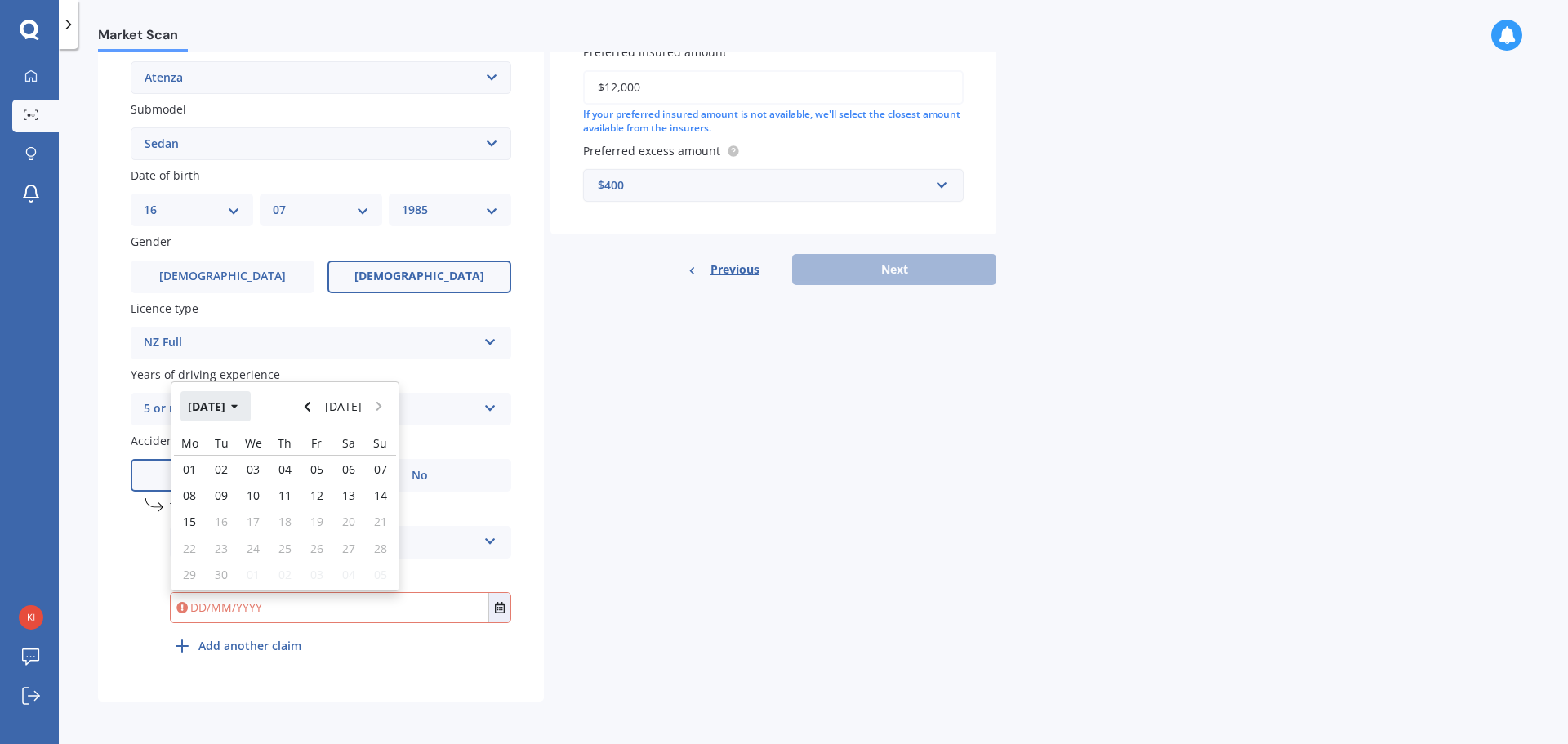
click at [241, 400] on button "[DATE]" at bounding box center [215, 406] width 70 height 30
click at [328, 465] on div "Mar" at bounding box center [313, 458] width 55 height 51
click at [252, 516] on div "12" at bounding box center [253, 508] width 32 height 23
type input "[DATE]"
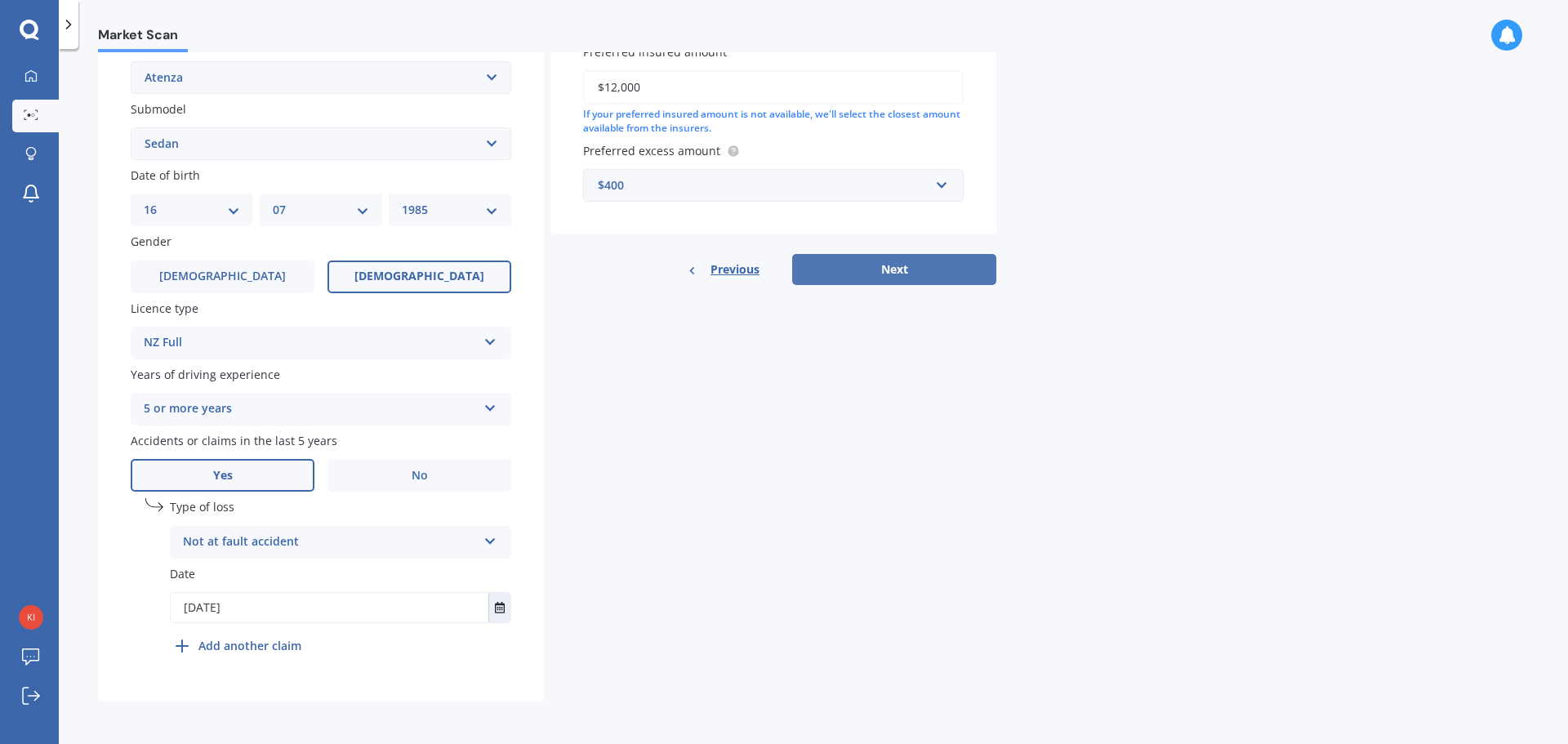
click at [881, 263] on button "Next" at bounding box center [894, 269] width 204 height 31
select select "16"
select select "07"
select select "1985"
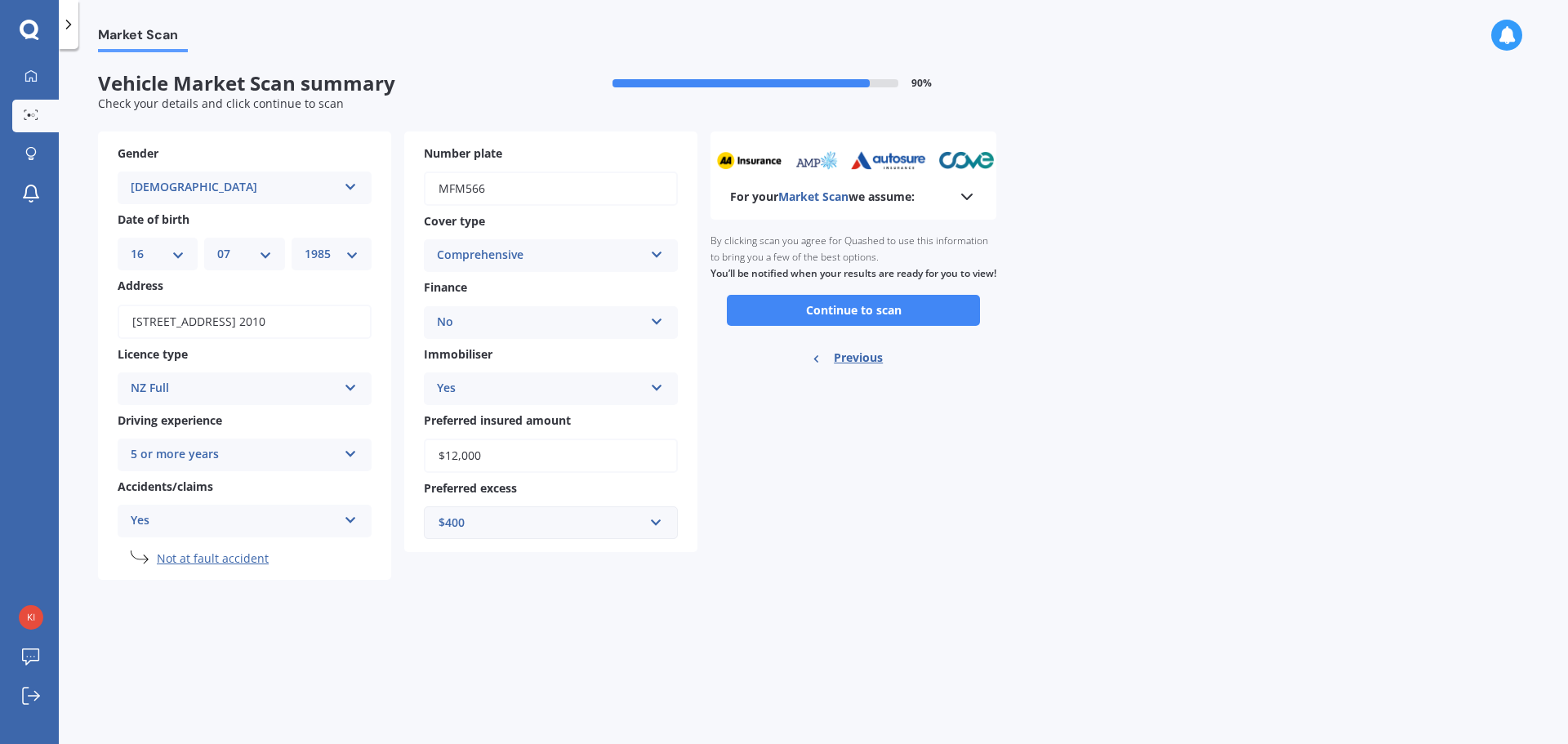
scroll to position [0, 0]
click at [797, 325] on button "Continue to scan" at bounding box center [853, 310] width 253 height 31
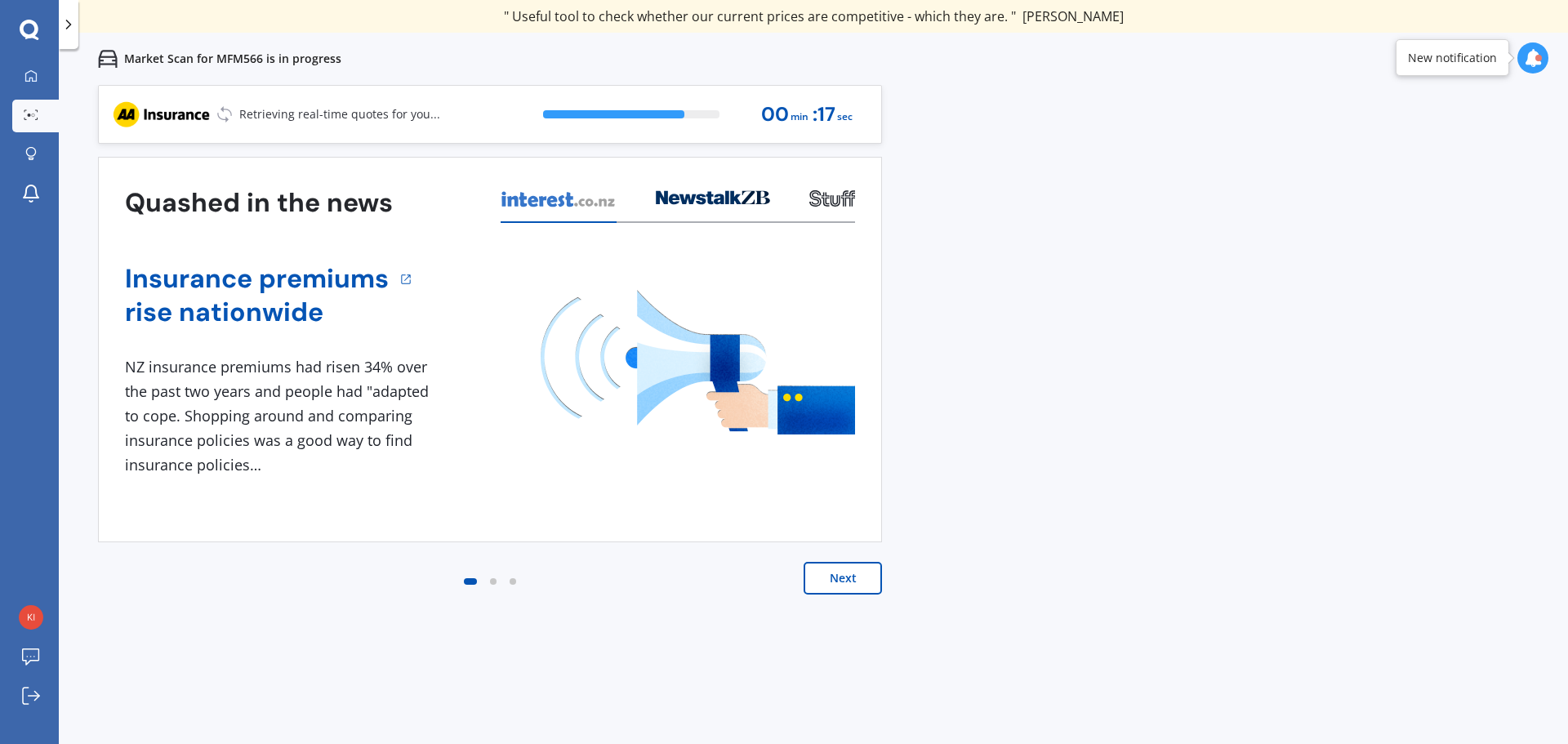
click at [843, 580] on button "Next" at bounding box center [842, 578] width 78 height 33
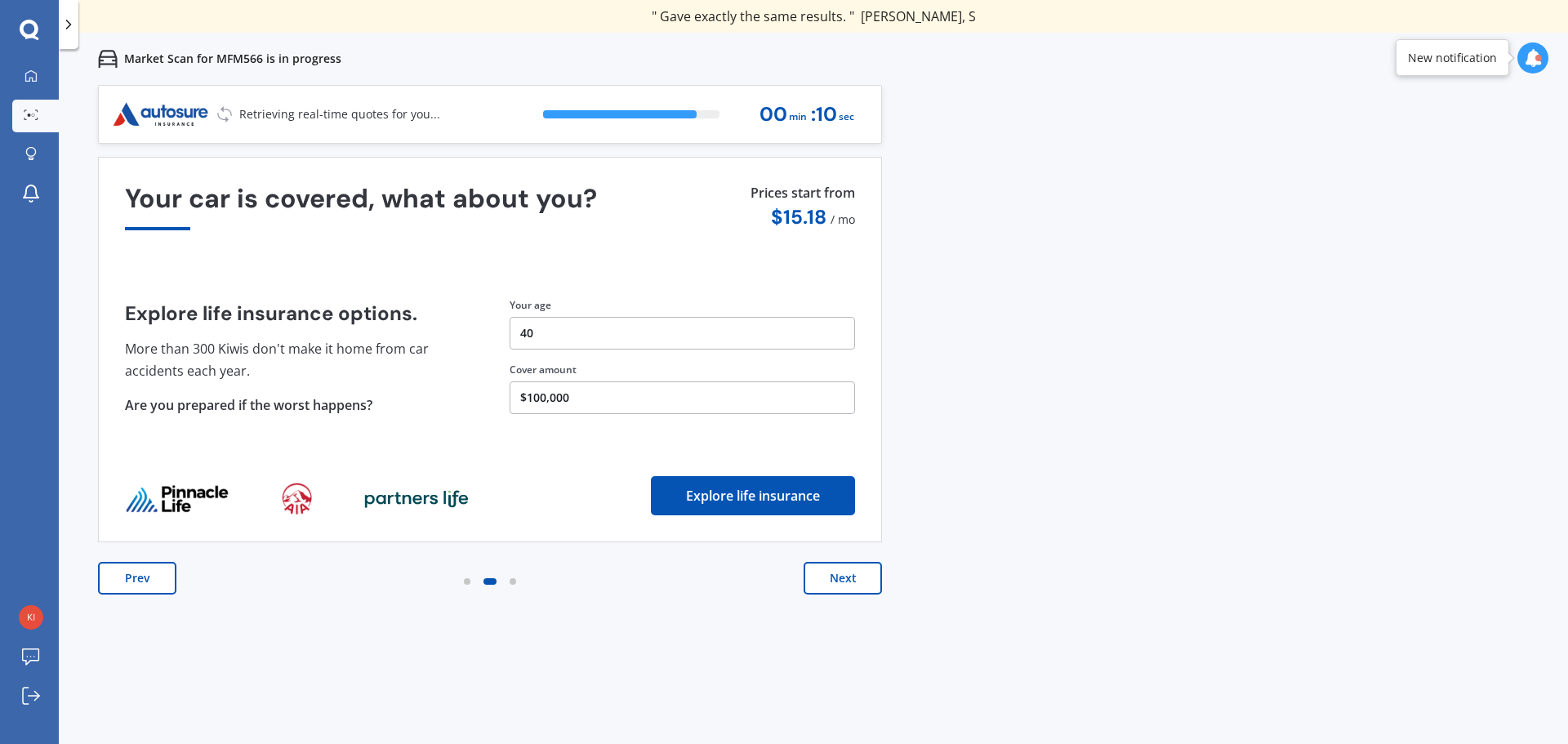
click at [830, 582] on button "Next" at bounding box center [842, 578] width 78 height 33
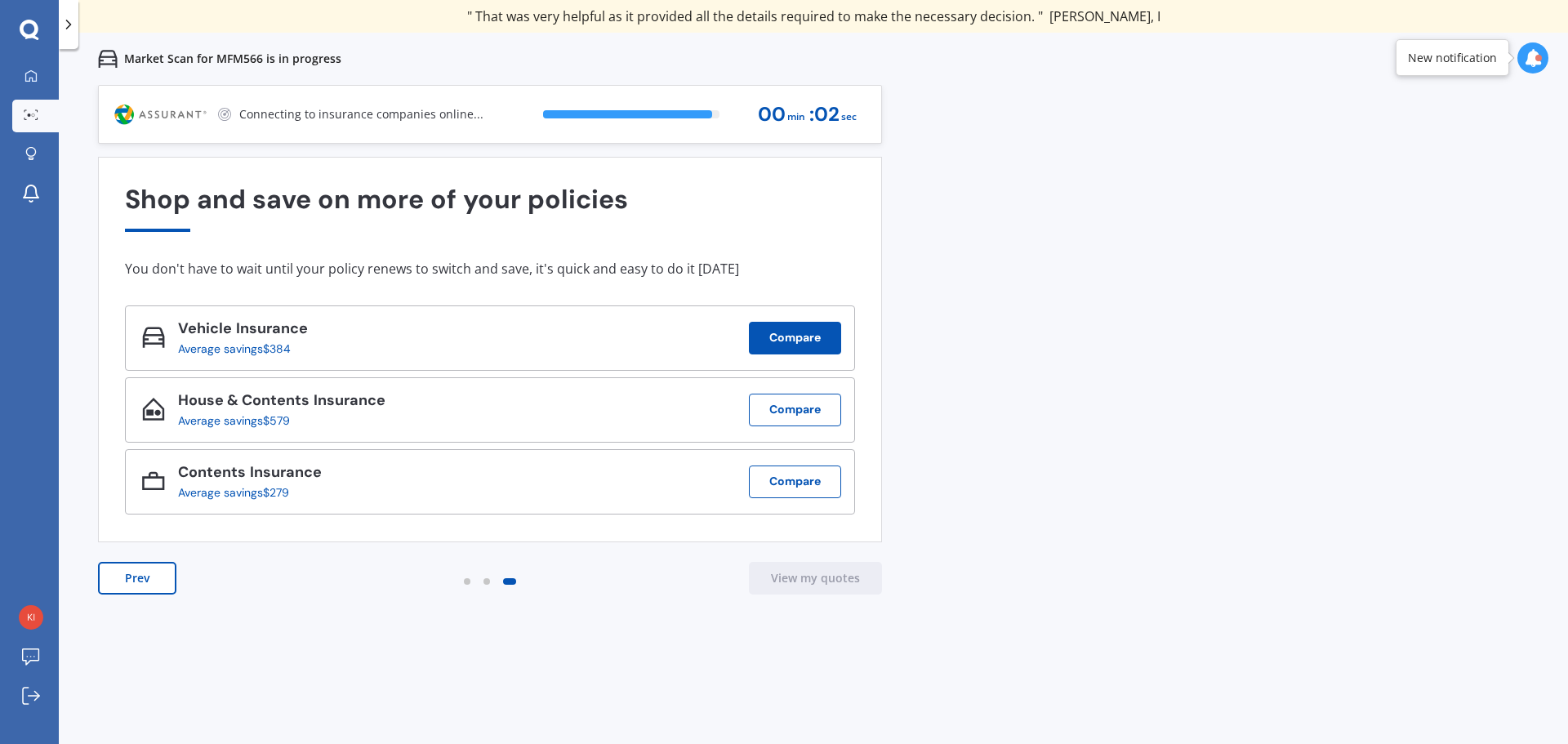
click at [773, 334] on button "Compare" at bounding box center [795, 337] width 92 height 33
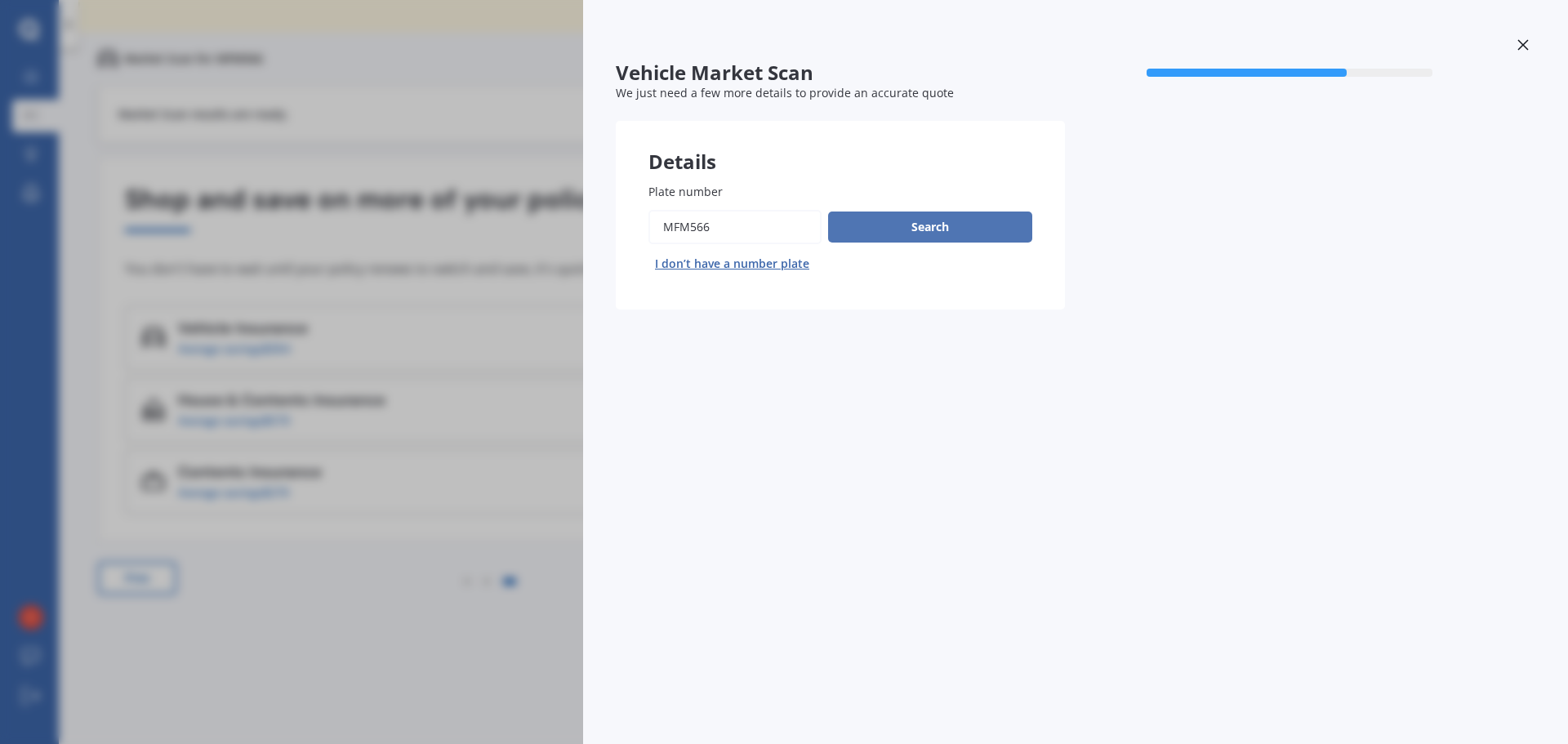
click at [924, 228] on button "Search" at bounding box center [931, 227] width 204 height 31
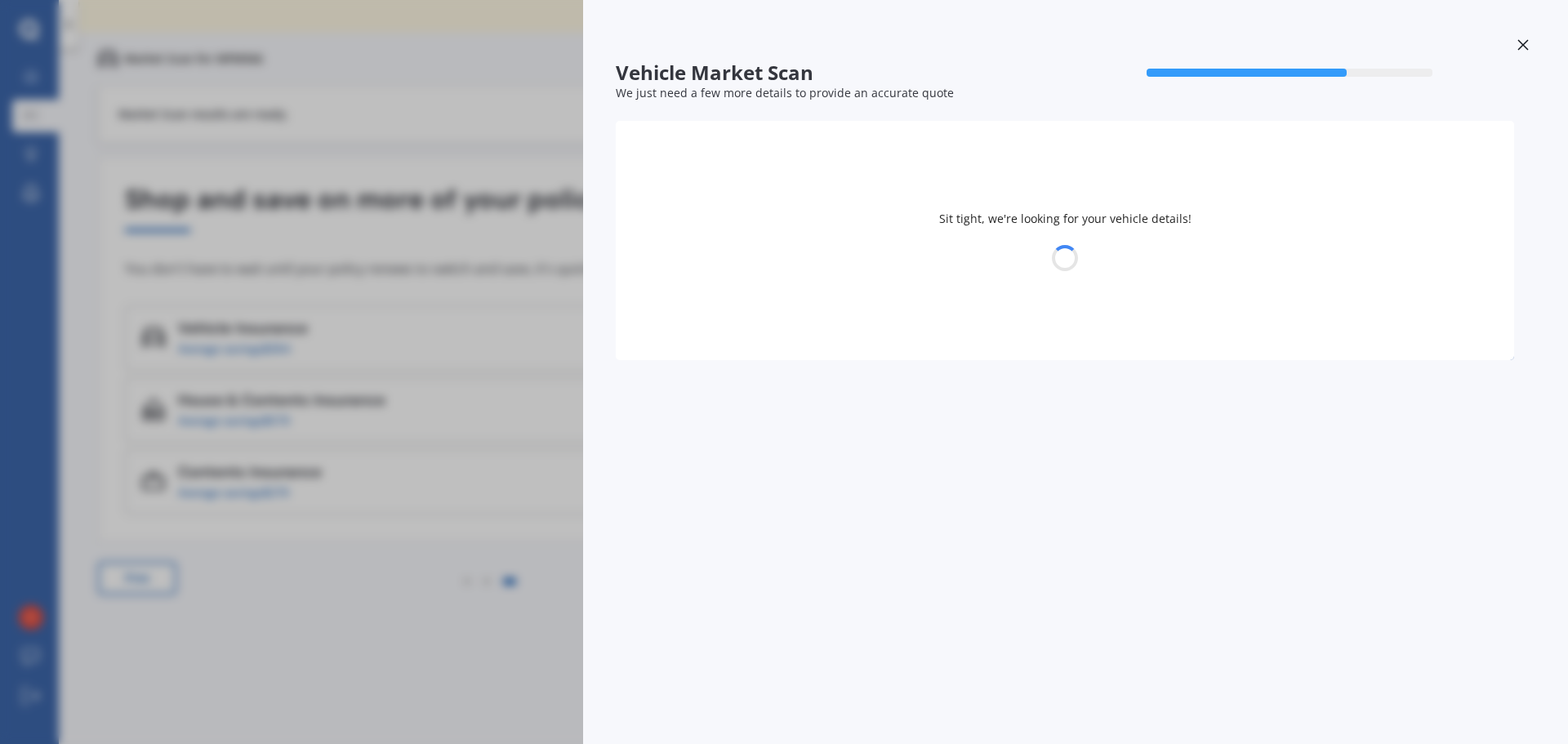
select select "MAZDA"
select select "ATENZA"
select select "16"
select select "07"
select select "1985"
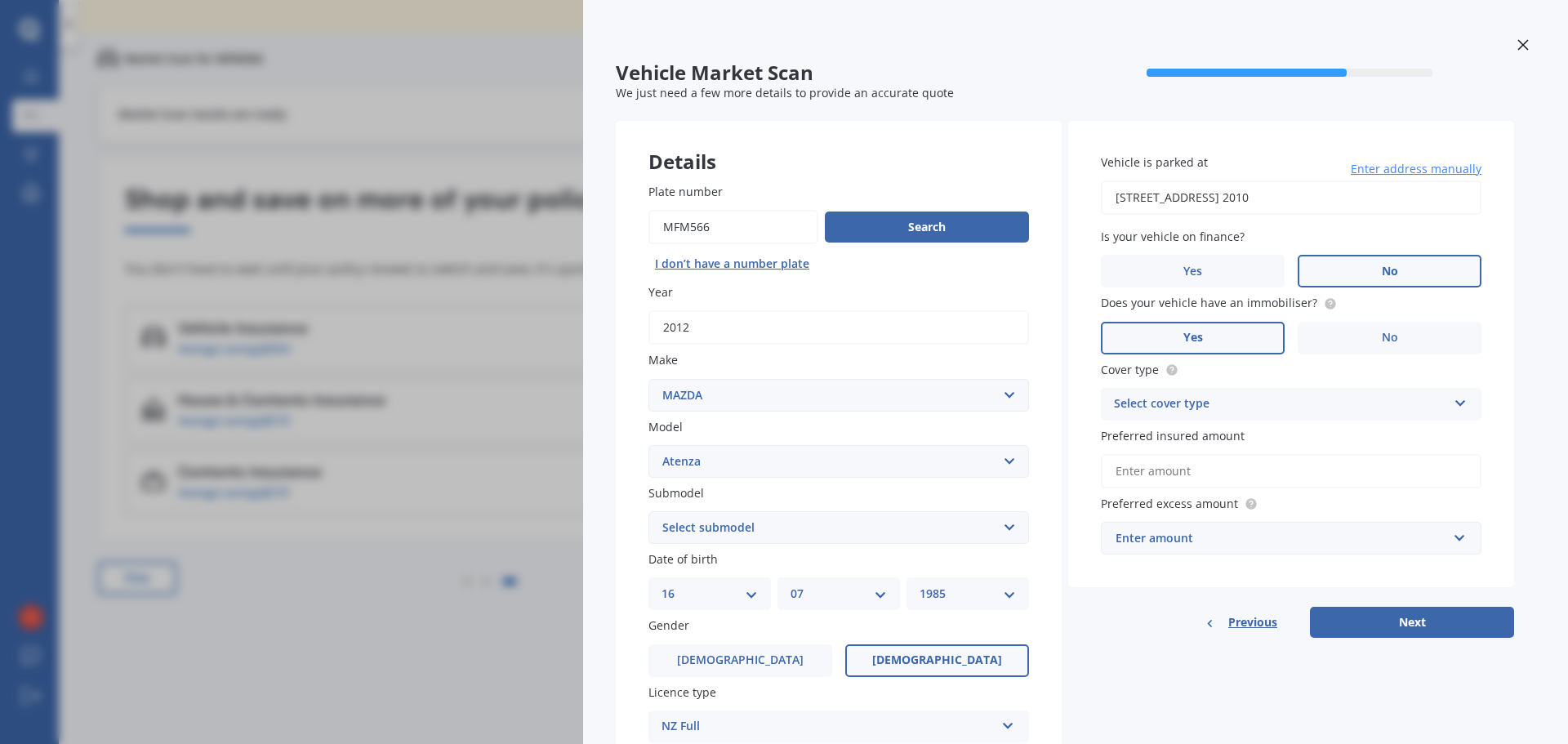
click at [1223, 402] on div "Select cover type" at bounding box center [1281, 405] width 334 height 20
click at [1213, 443] on div "Comprehensive" at bounding box center [1291, 436] width 379 height 30
click at [1191, 467] on input "Preferred insured amount" at bounding box center [1291, 471] width 381 height 35
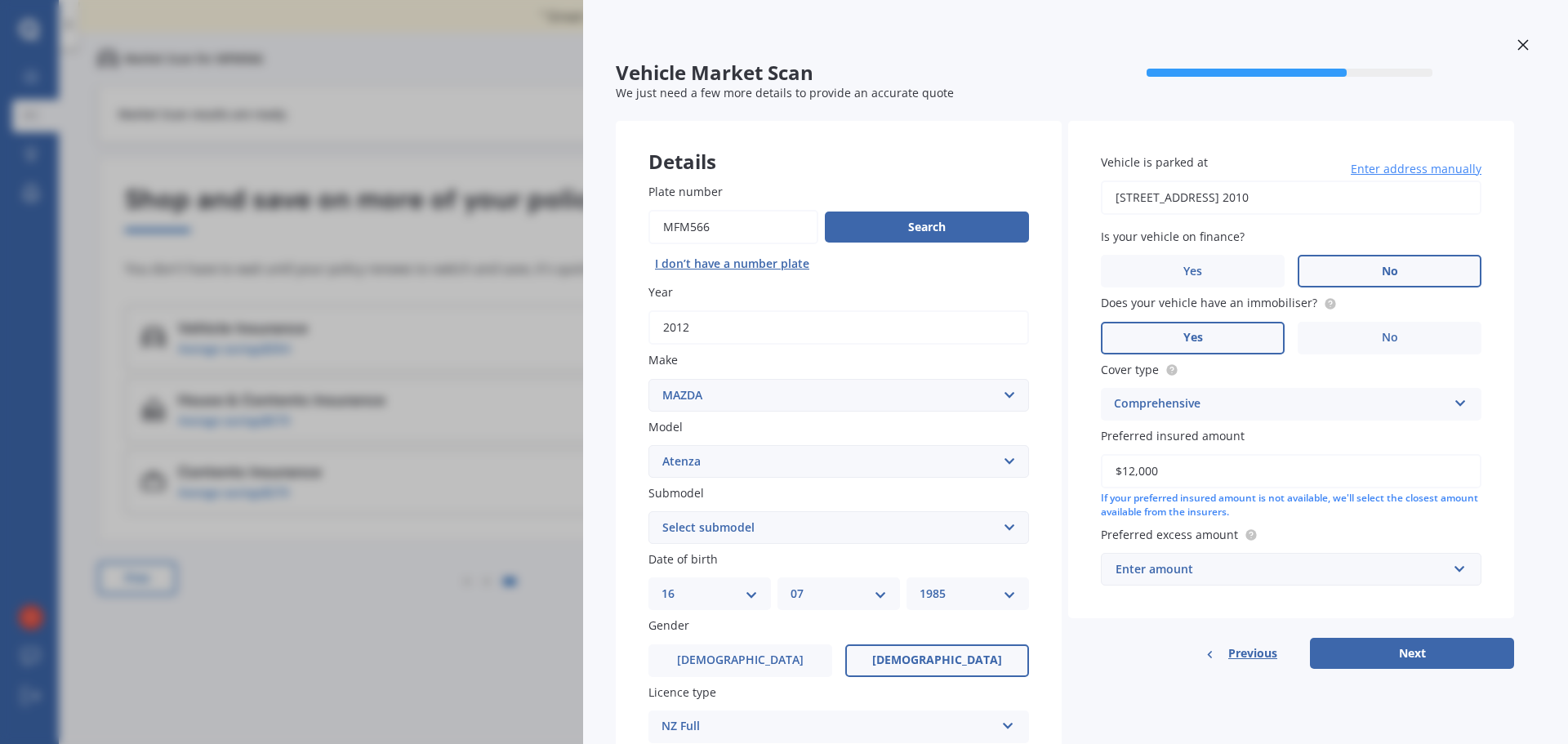
type input "$12,000"
click at [1257, 568] on div "Enter amount" at bounding box center [1281, 569] width 332 height 18
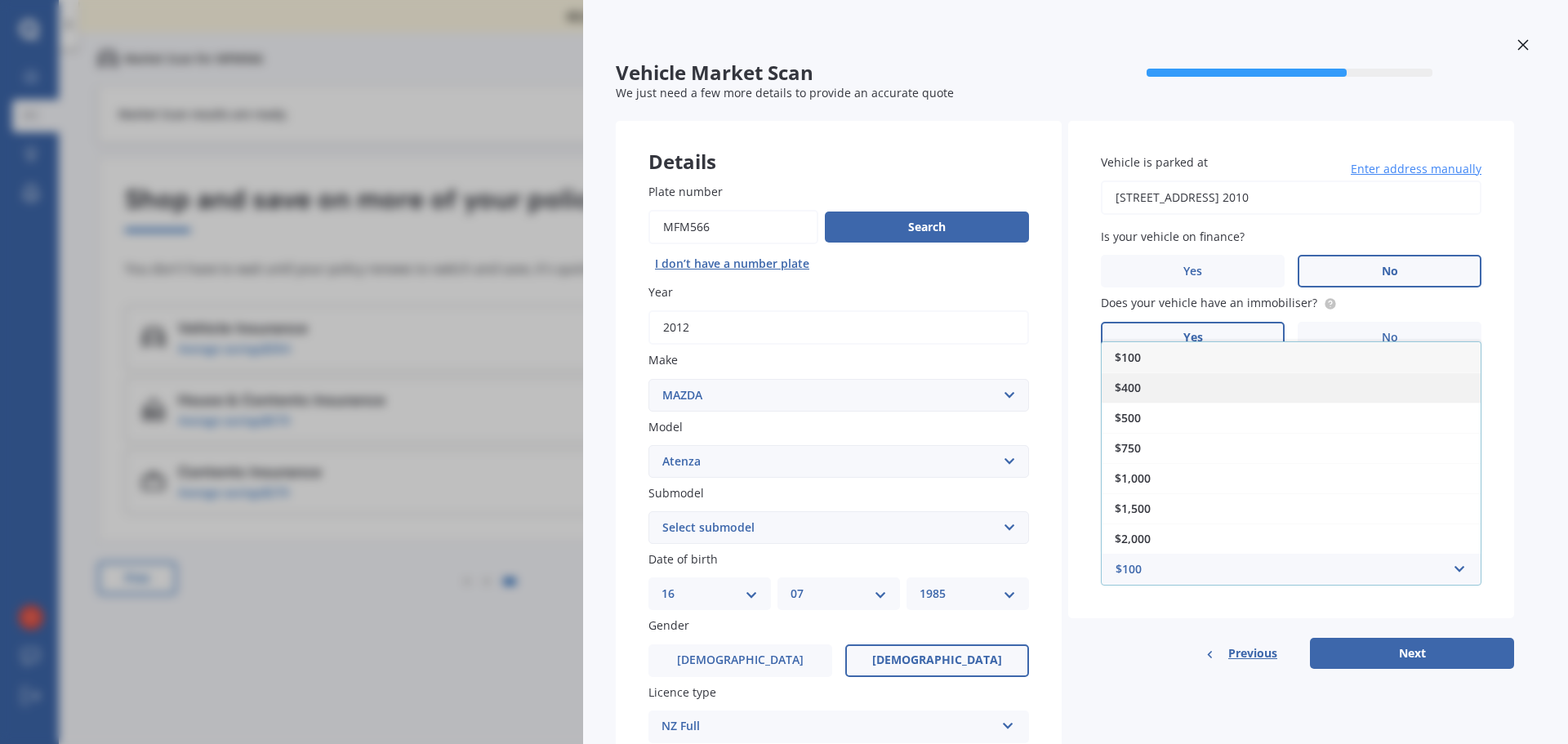
click at [1199, 385] on div "$400" at bounding box center [1291, 387] width 379 height 31
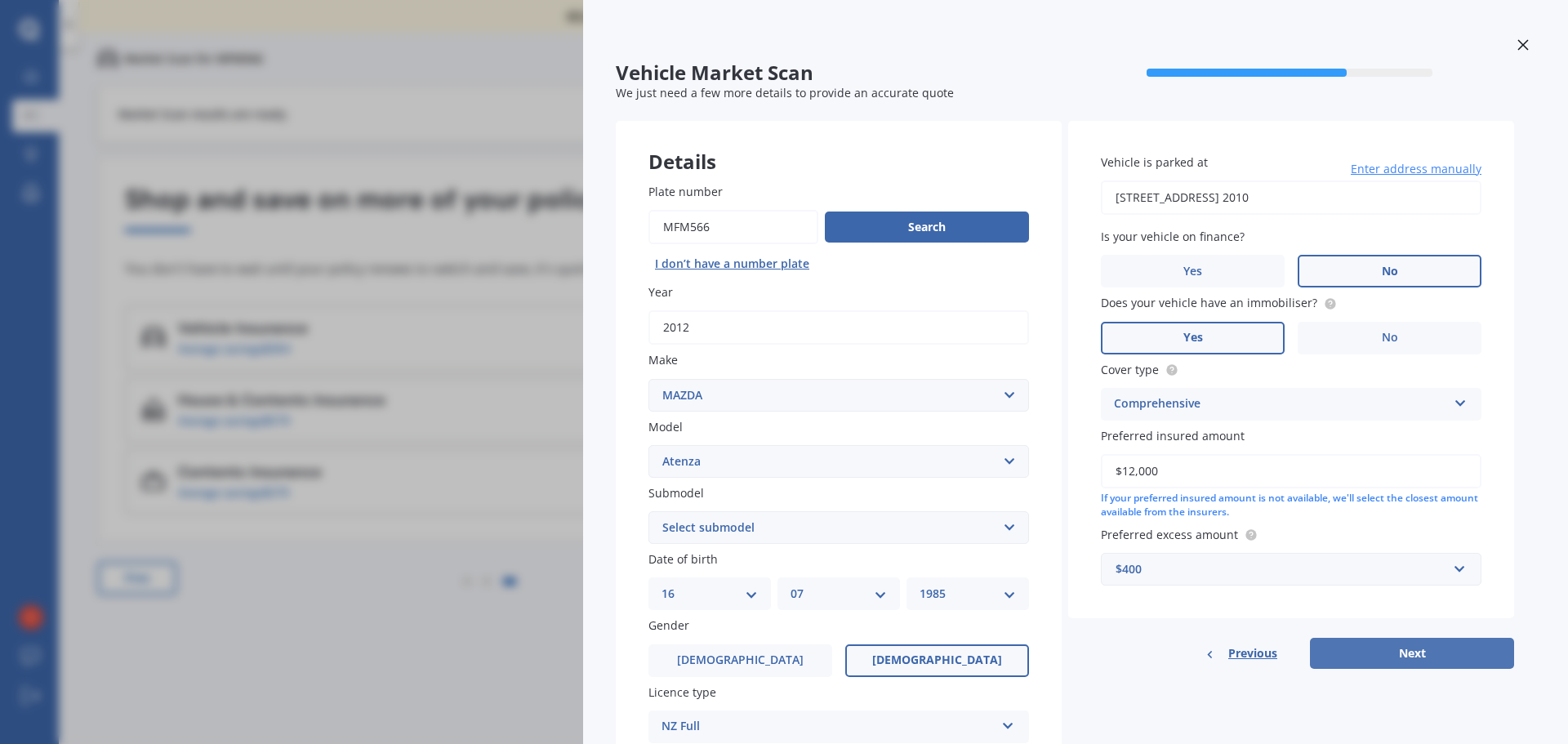
click at [1395, 652] on button "Next" at bounding box center [1413, 652] width 204 height 31
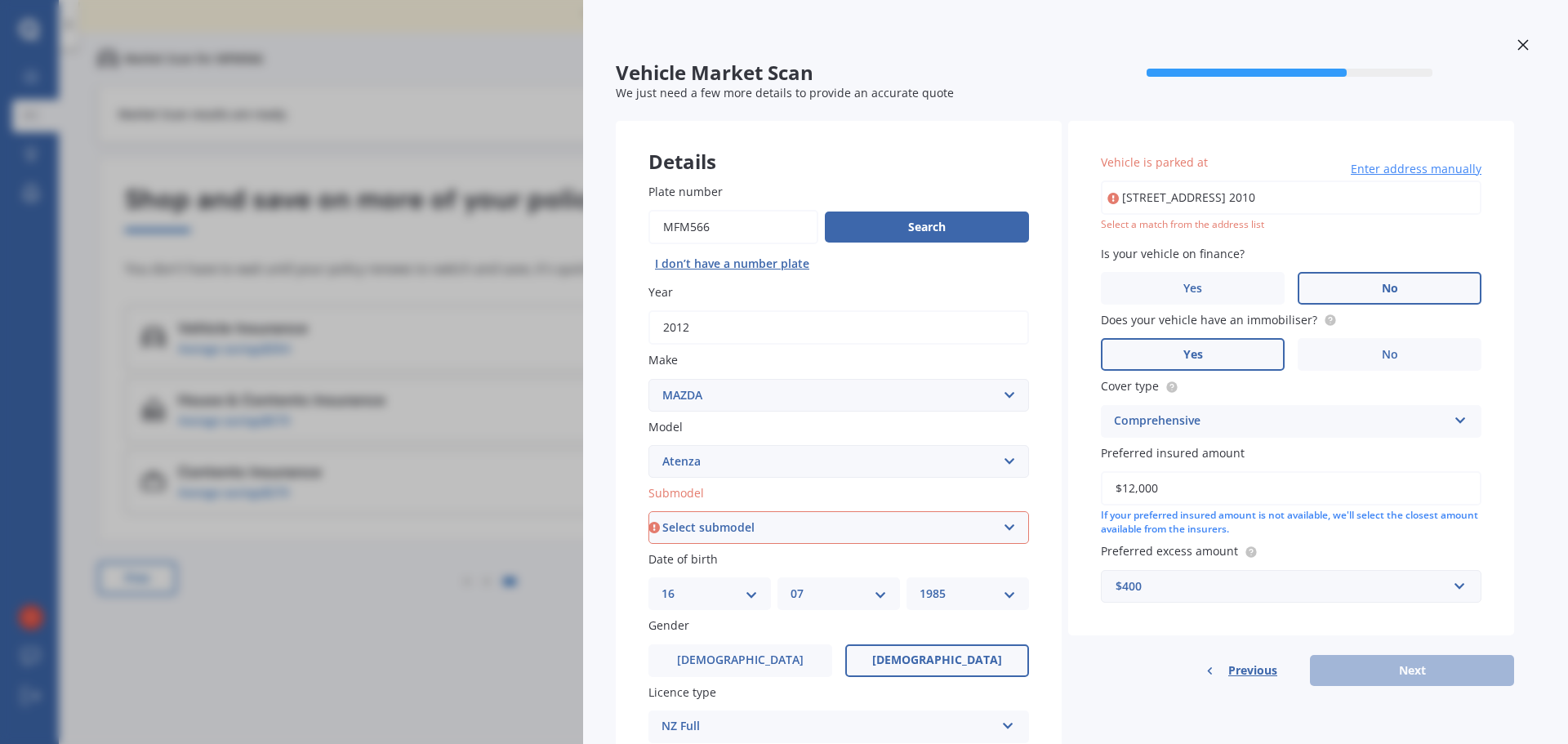
click at [1189, 185] on input "[STREET_ADDRESS] 2010" at bounding box center [1291, 197] width 381 height 35
click at [1231, 195] on input "[STREET_ADDRESS] 2010" at bounding box center [1291, 197] width 381 height 35
type input "[STREET_ADDRESS] 2010"
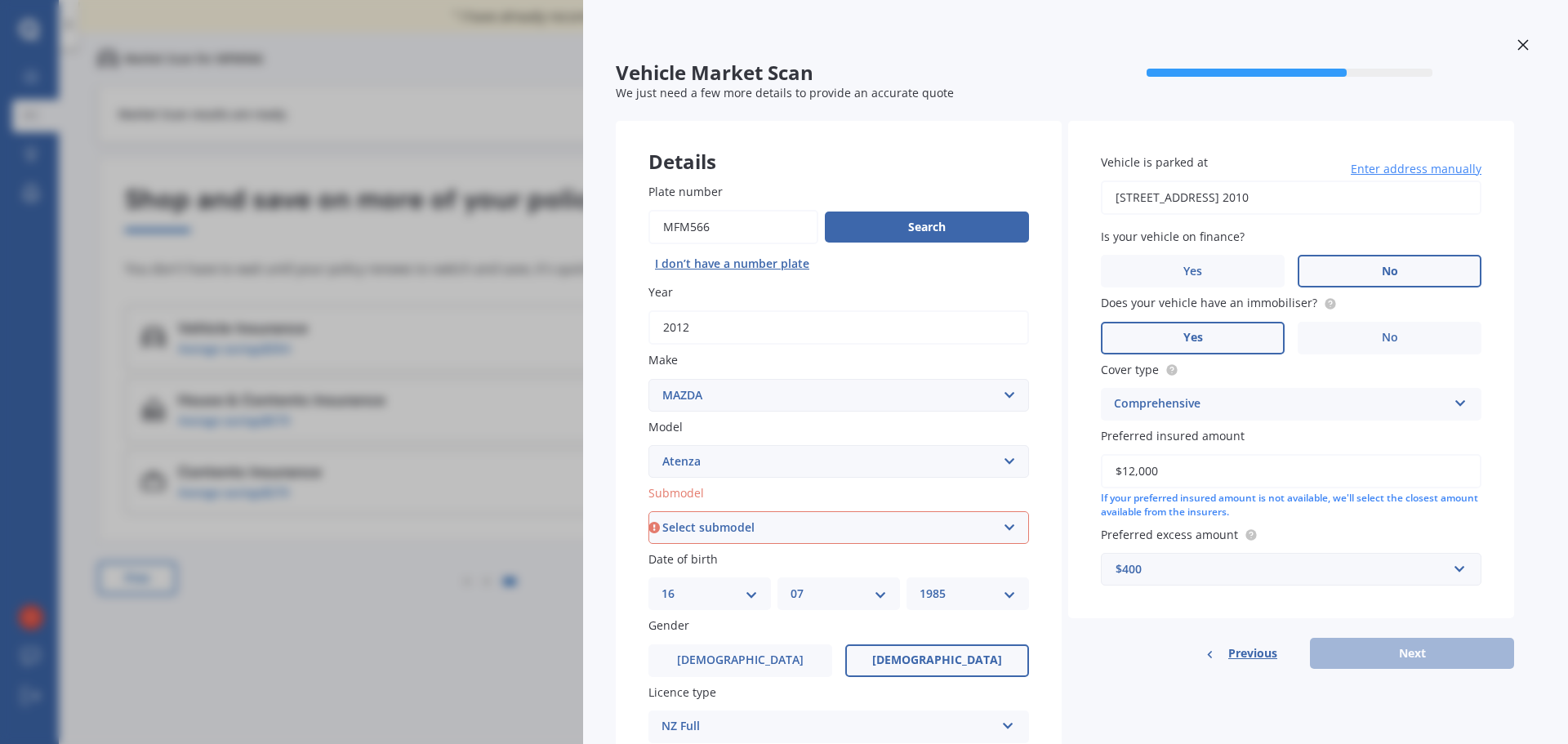
click at [771, 523] on select "Select submodel (All other) Diesel Diesel Turbo Hatchback Sedan Turbo Wagon" at bounding box center [838, 527] width 381 height 33
select select "SEDAN"
click at [648, 512] on select "Select submodel (All other) Diesel Diesel Turbo Hatchback Sedan Turbo Wagon" at bounding box center [838, 527] width 381 height 33
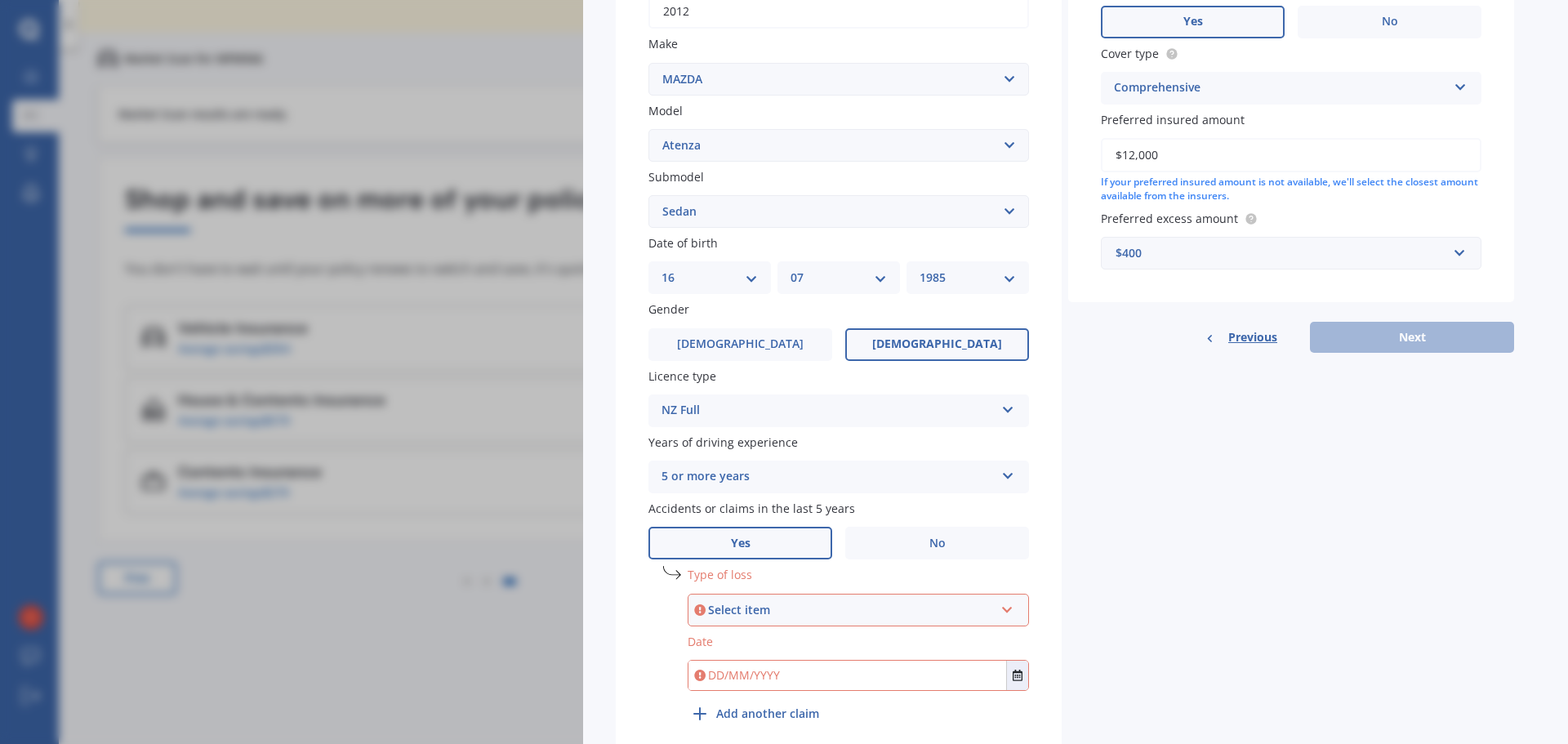
scroll to position [387, 0]
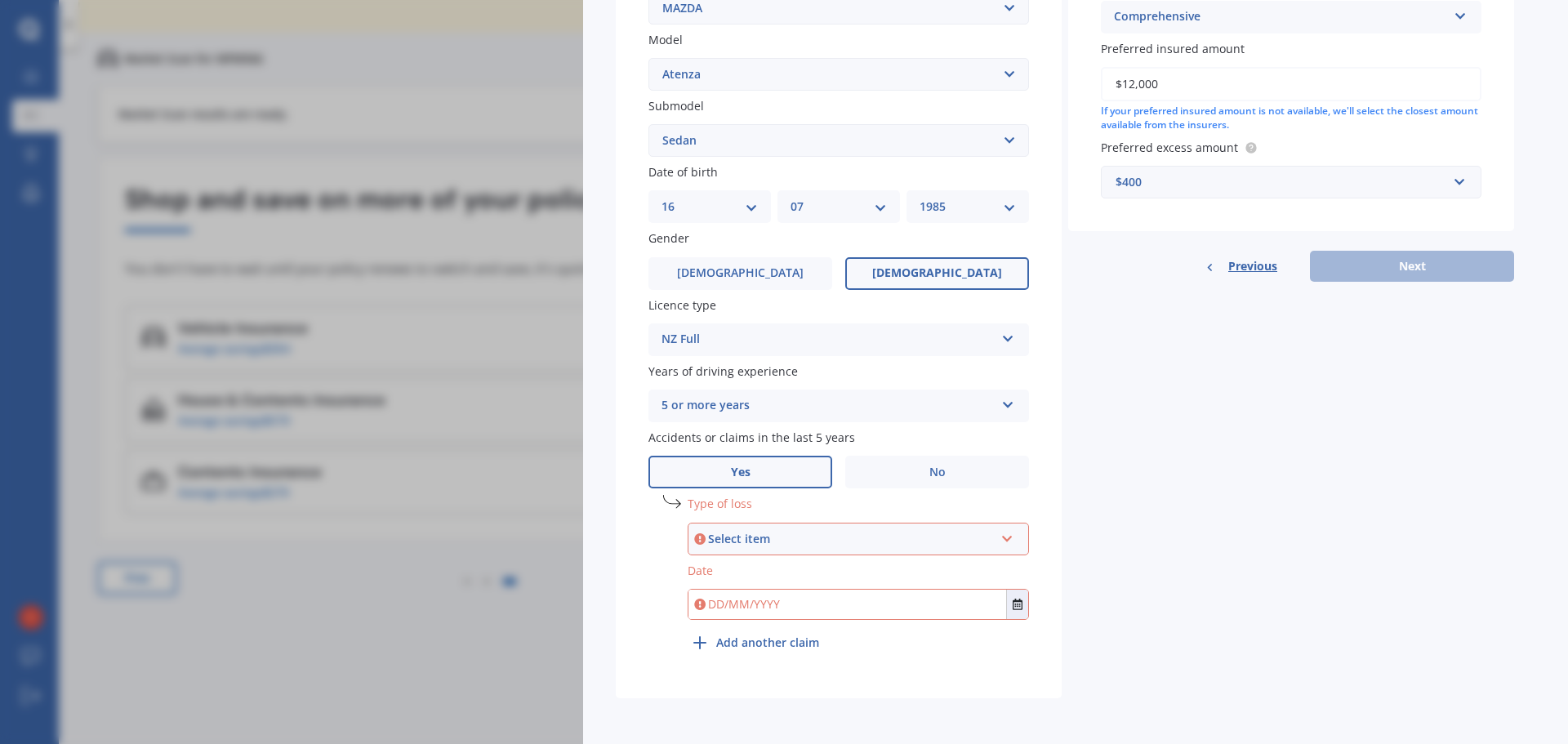
click at [811, 535] on div "Select item" at bounding box center [850, 539] width 286 height 18
click at [795, 602] on span "Not at fault accident" at bounding box center [760, 599] width 116 height 16
click at [802, 610] on input "text" at bounding box center [847, 604] width 318 height 30
click at [1019, 601] on icon "Select date" at bounding box center [1018, 604] width 10 height 12
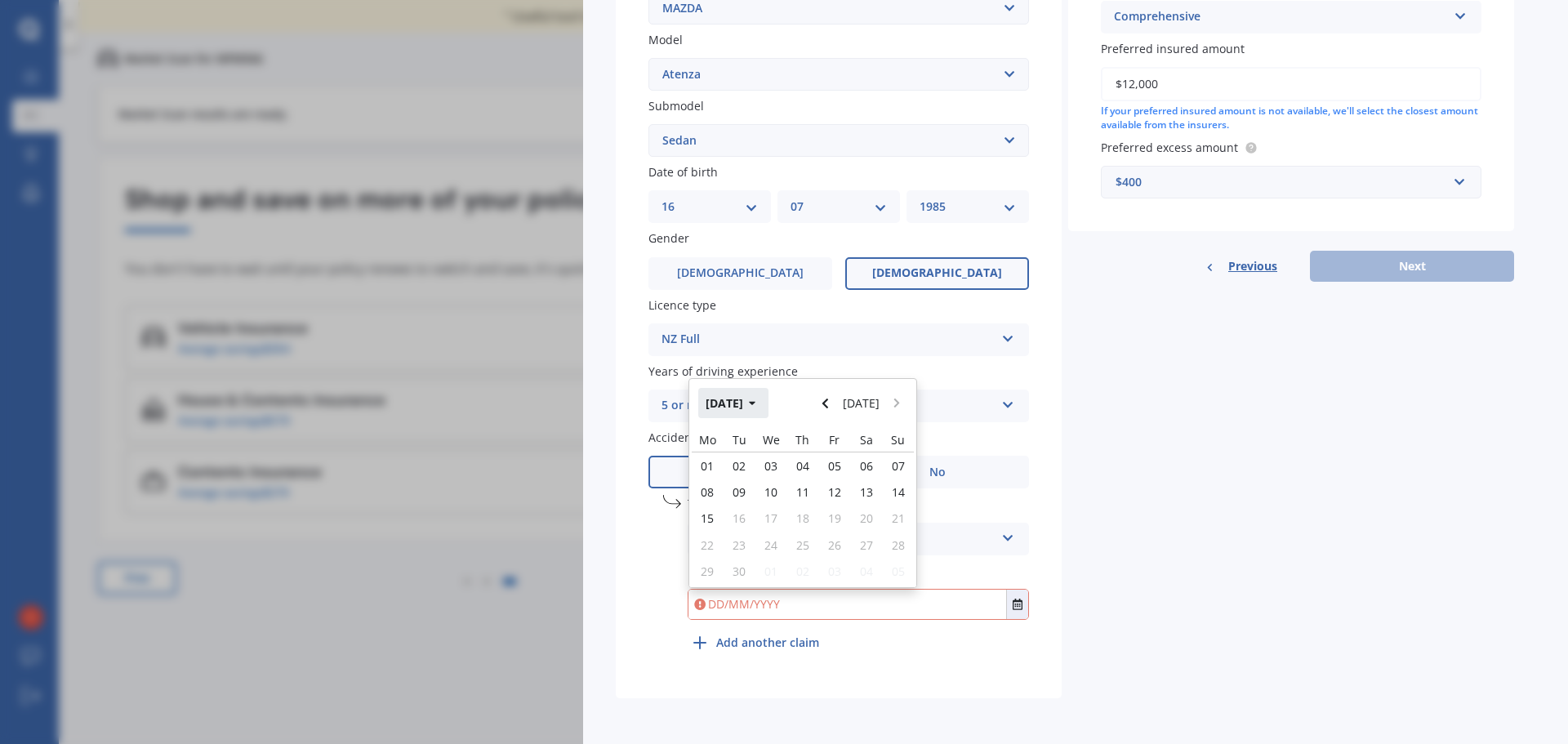
click at [747, 413] on button "[DATE]" at bounding box center [734, 403] width 70 height 30
drag, startPoint x: 838, startPoint y: 458, endPoint x: 824, endPoint y: 633, distance: 175.6
click at [837, 458] on span "Mar" at bounding box center [831, 455] width 22 height 16
click at [773, 484] on span "05" at bounding box center [770, 482] width 13 height 16
type input "[DATE]"
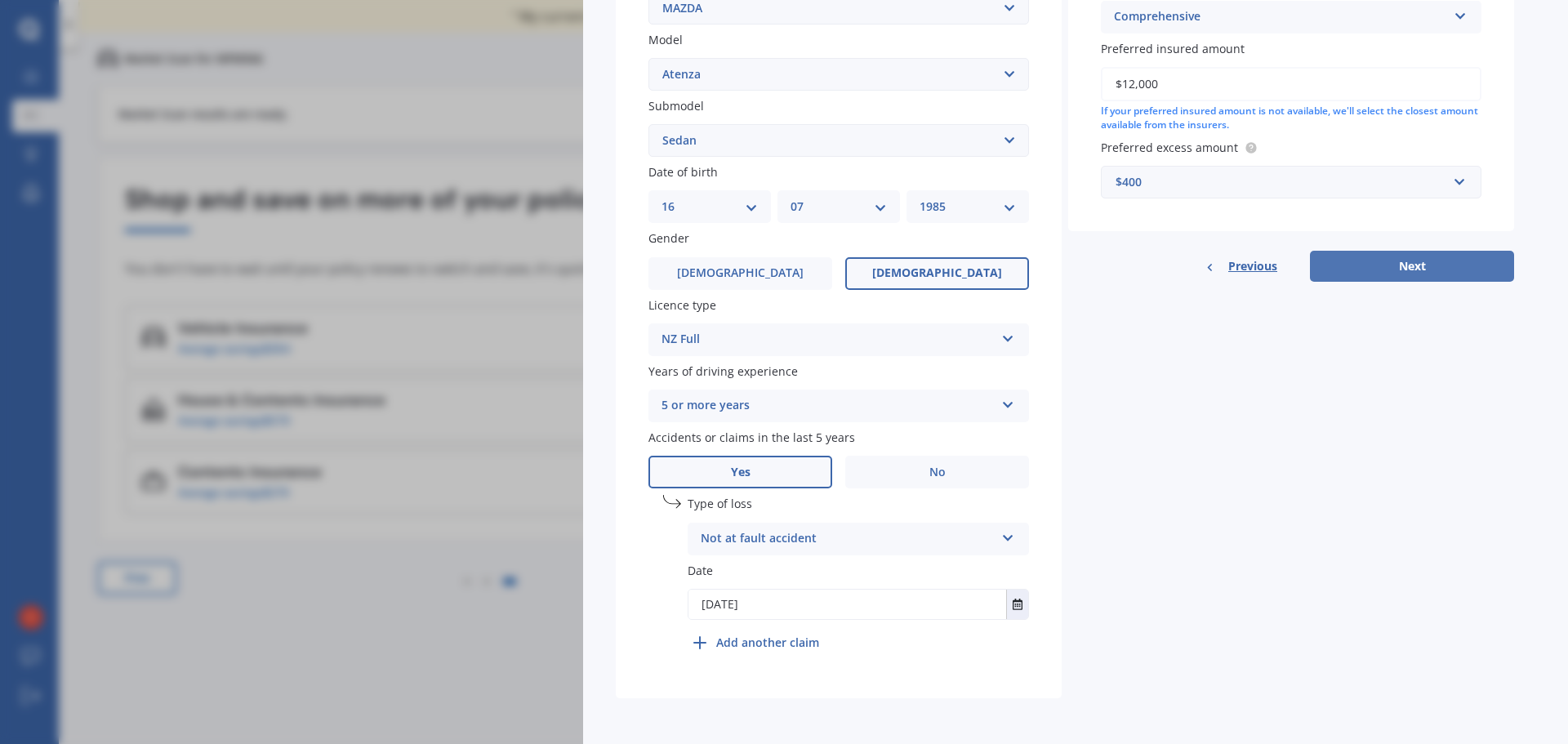
click at [1389, 259] on button "Next" at bounding box center [1413, 265] width 204 height 31
select select "16"
select select "07"
select select "1985"
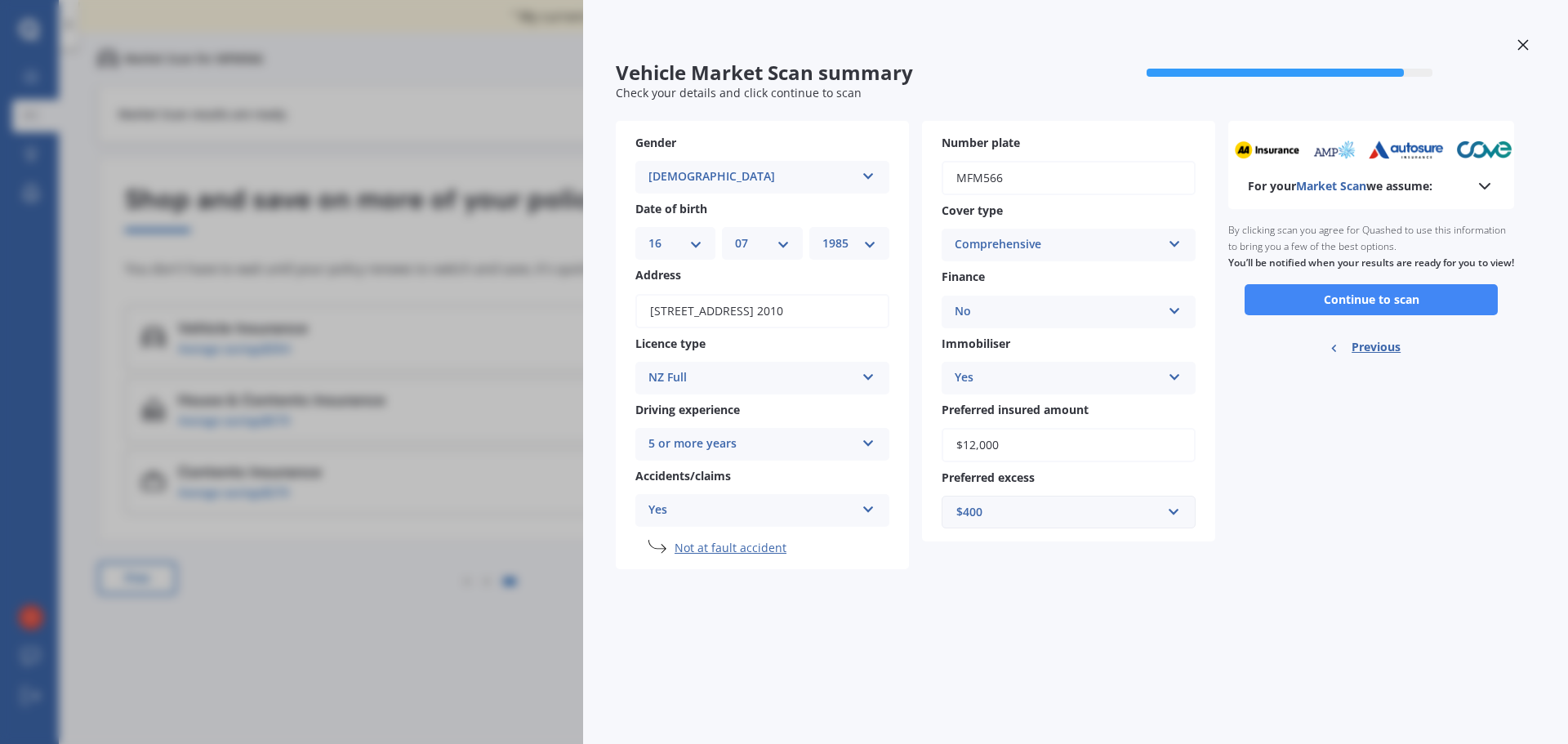
scroll to position [0, 0]
click at [1361, 313] on button "Continue to scan" at bounding box center [1372, 299] width 253 height 31
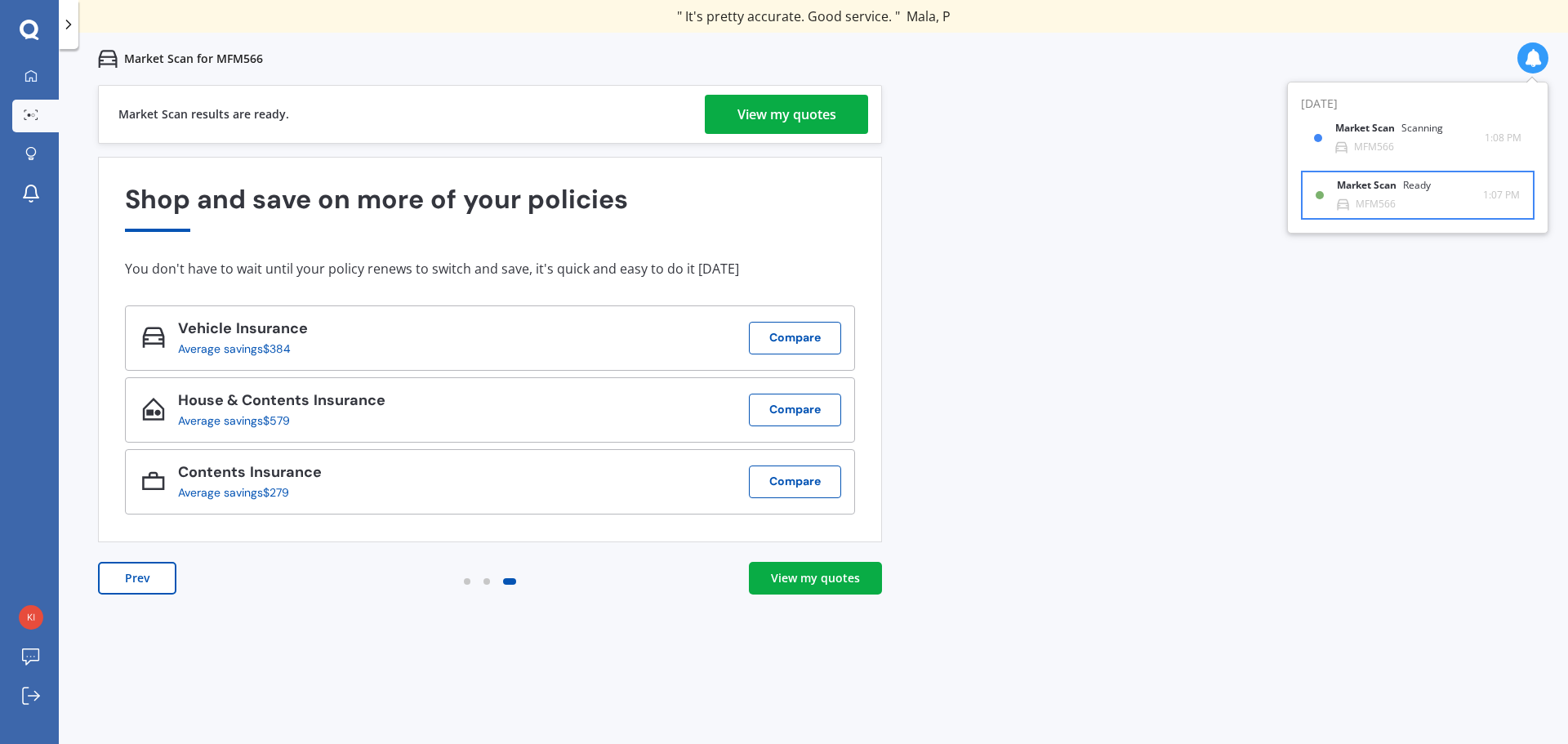
click at [1409, 194] on div "Market Scan Ready" at bounding box center [1394, 189] width 114 height 18
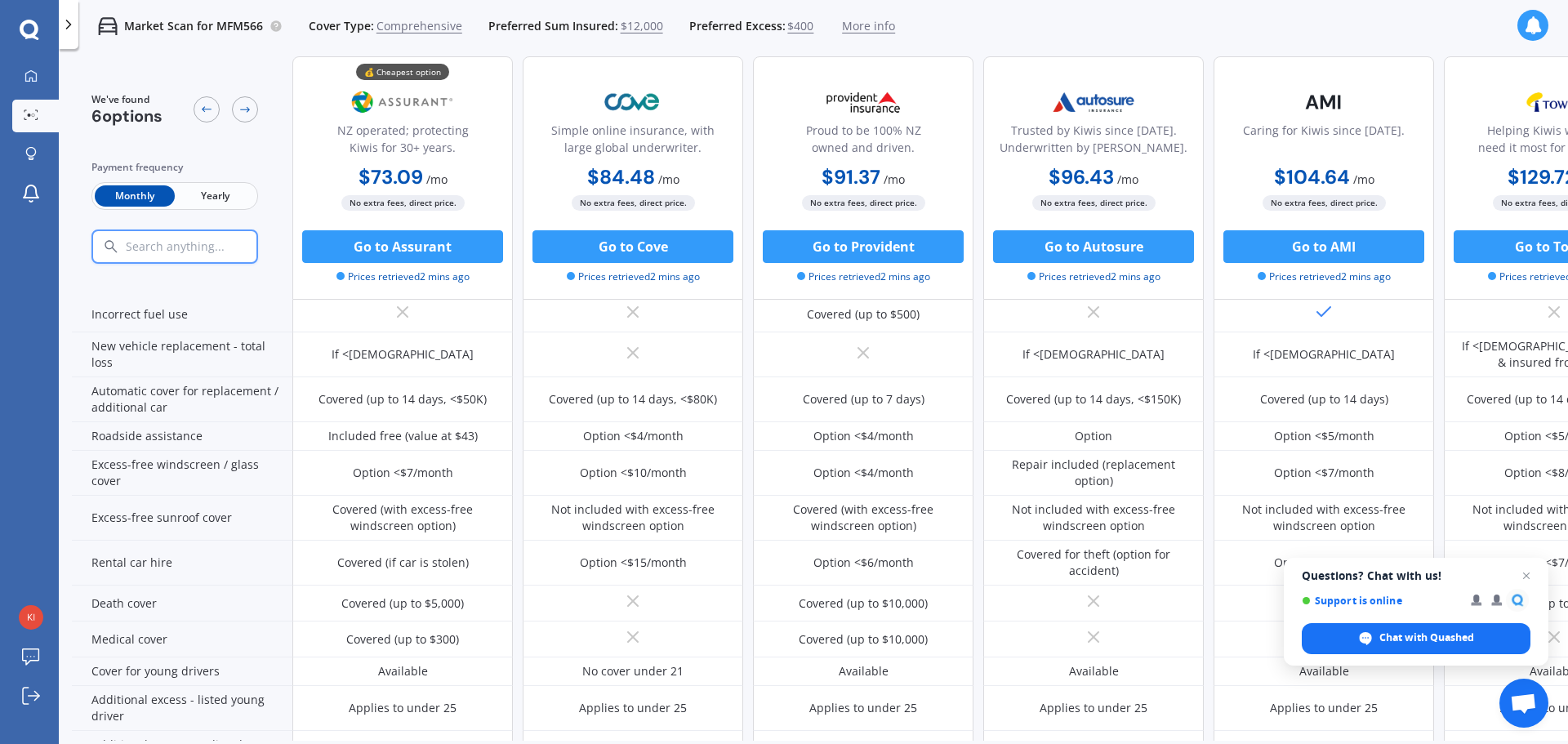
scroll to position [163, 0]
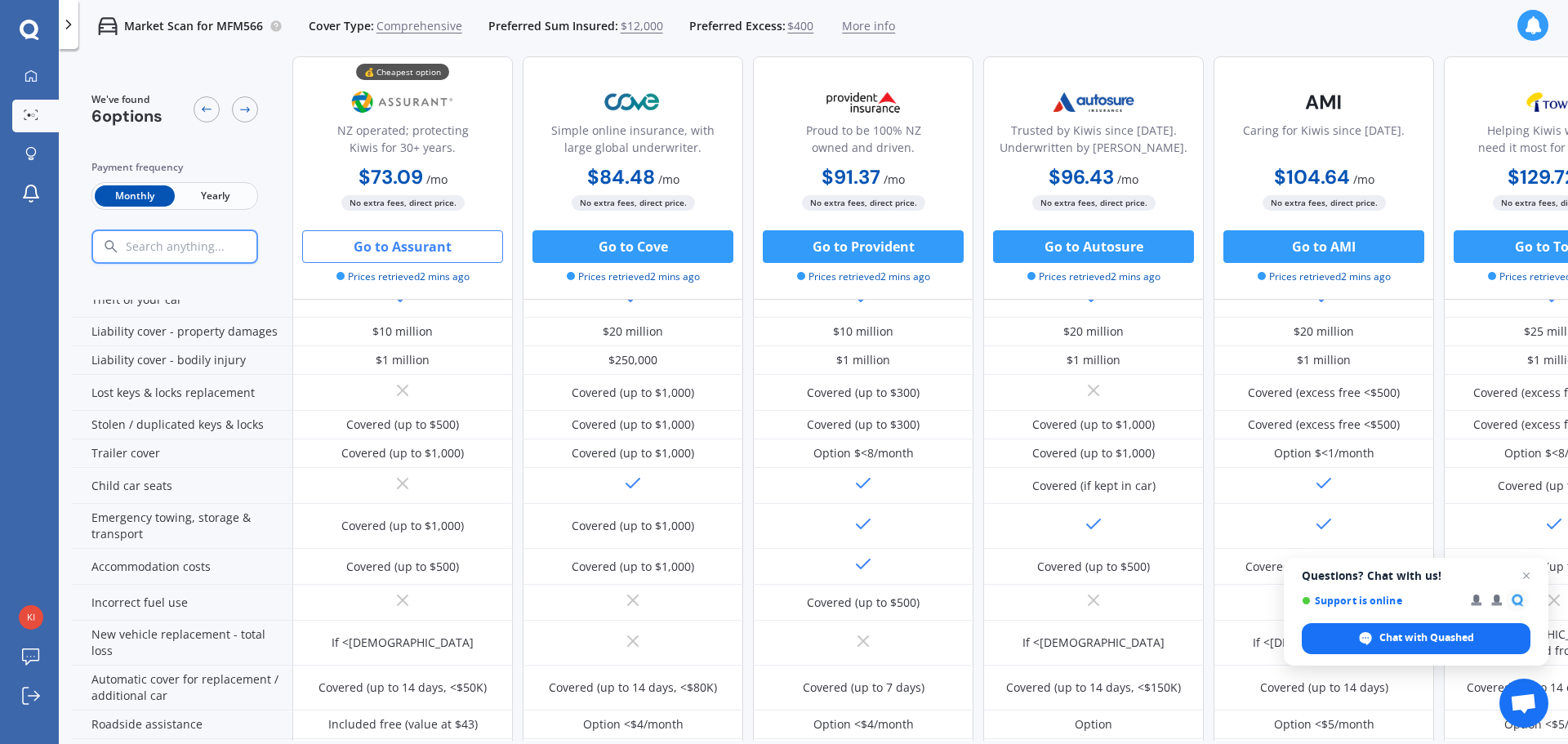
click at [437, 250] on button "Go to Assurant" at bounding box center [402, 246] width 201 height 33
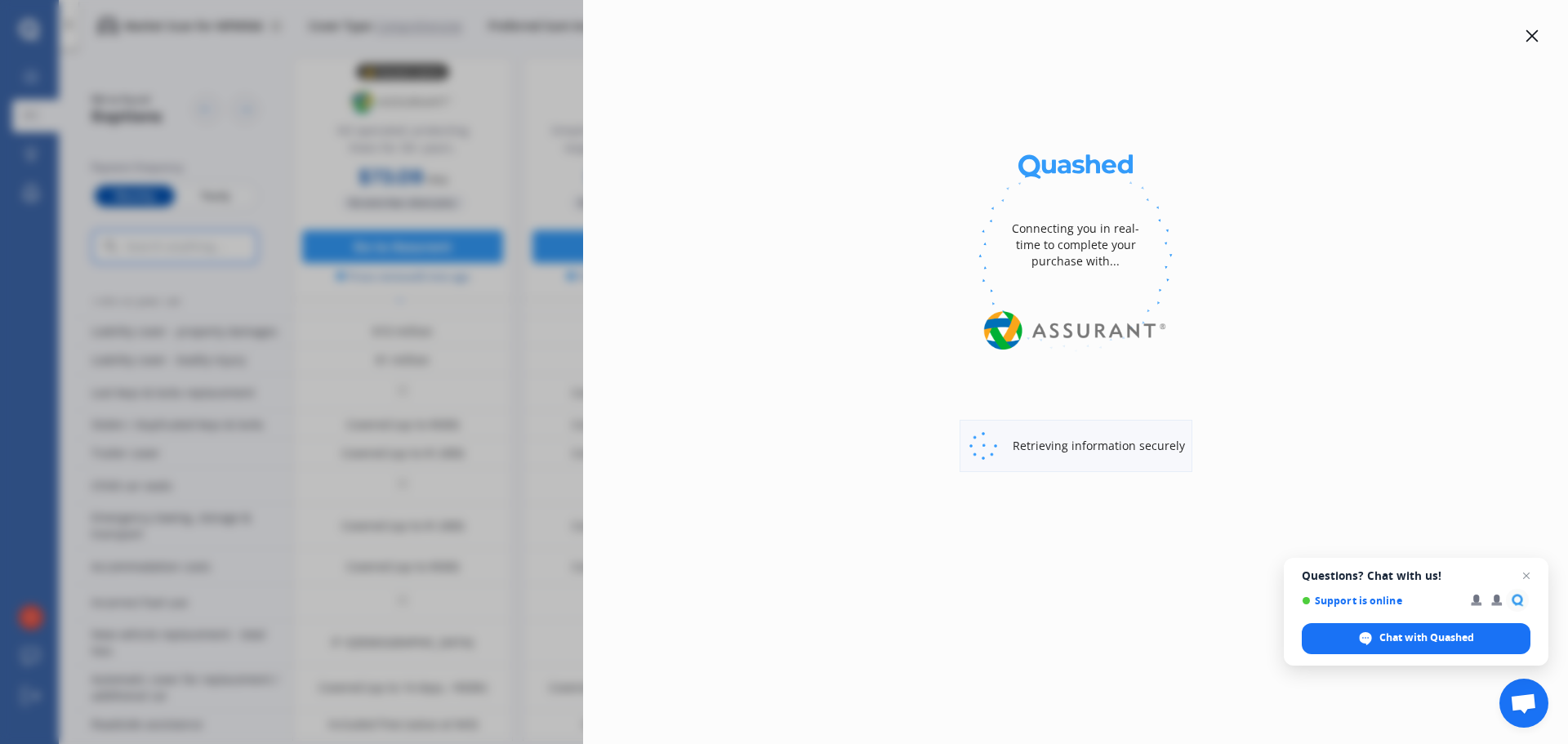
select select "Monthly"
select select "full"
select select "0"
select select "Howick / [GEOGRAPHIC_DATA] / Beachlands"
select select "MAZDA"
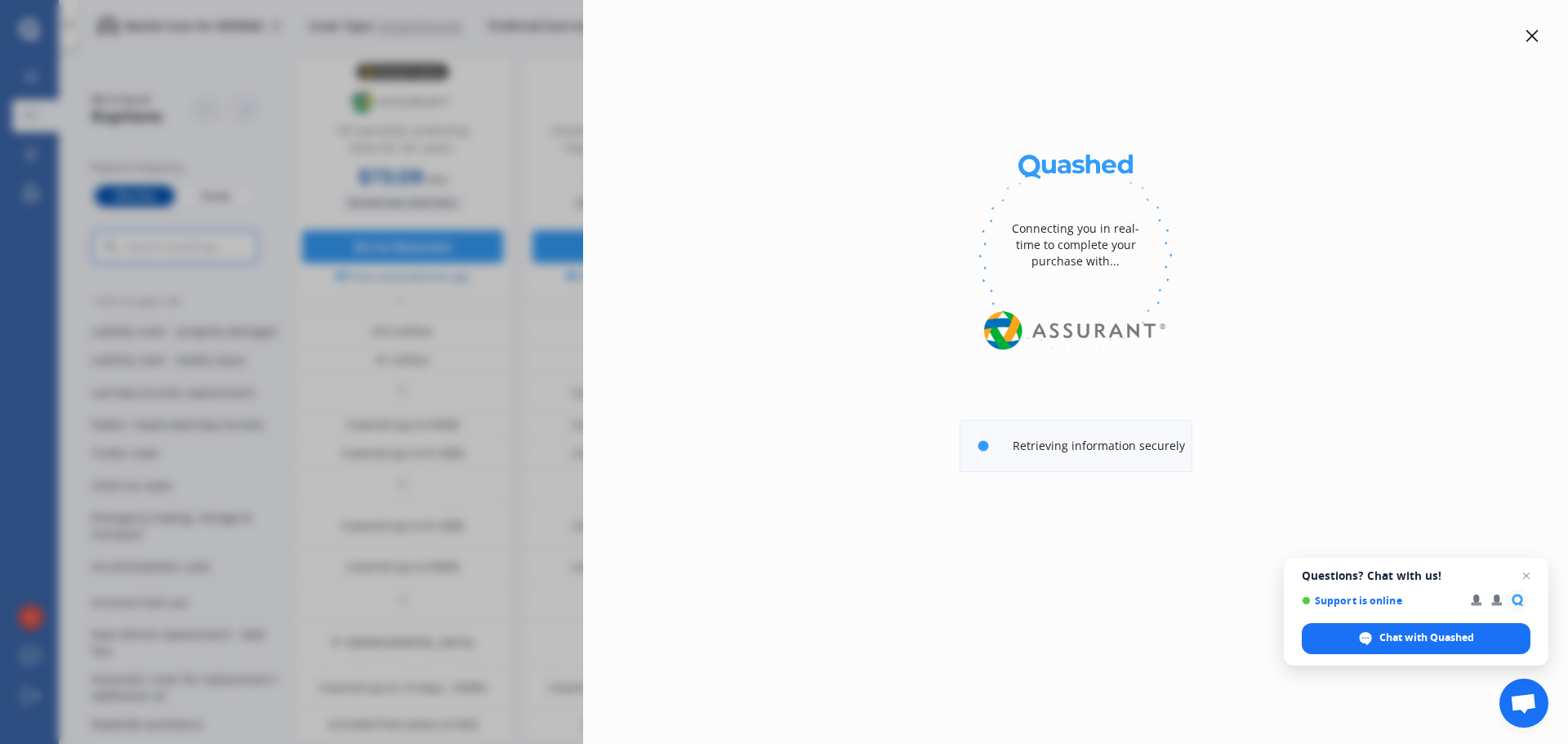
select select "ATENZA"
select select "SEDAN"
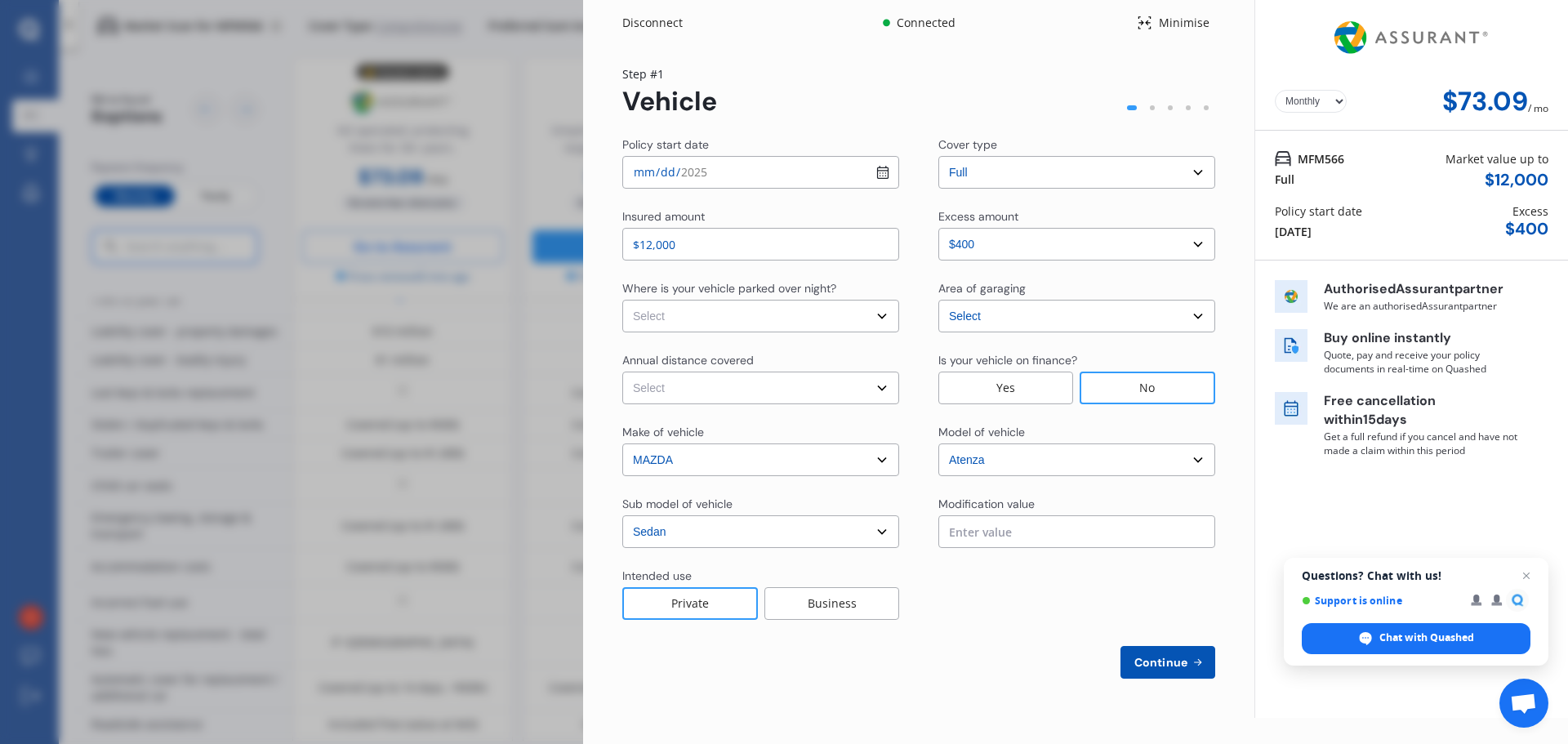
drag, startPoint x: 523, startPoint y: 108, endPoint x: 559, endPoint y: 110, distance: 36.1
click at [523, 108] on div "Disconnect Connected Minimise Yearly Monthly $73.09 / mo Step # 1 Vehicle Polic…" at bounding box center [784, 372] width 1568 height 744
